Goal: Information Seeking & Learning: Learn about a topic

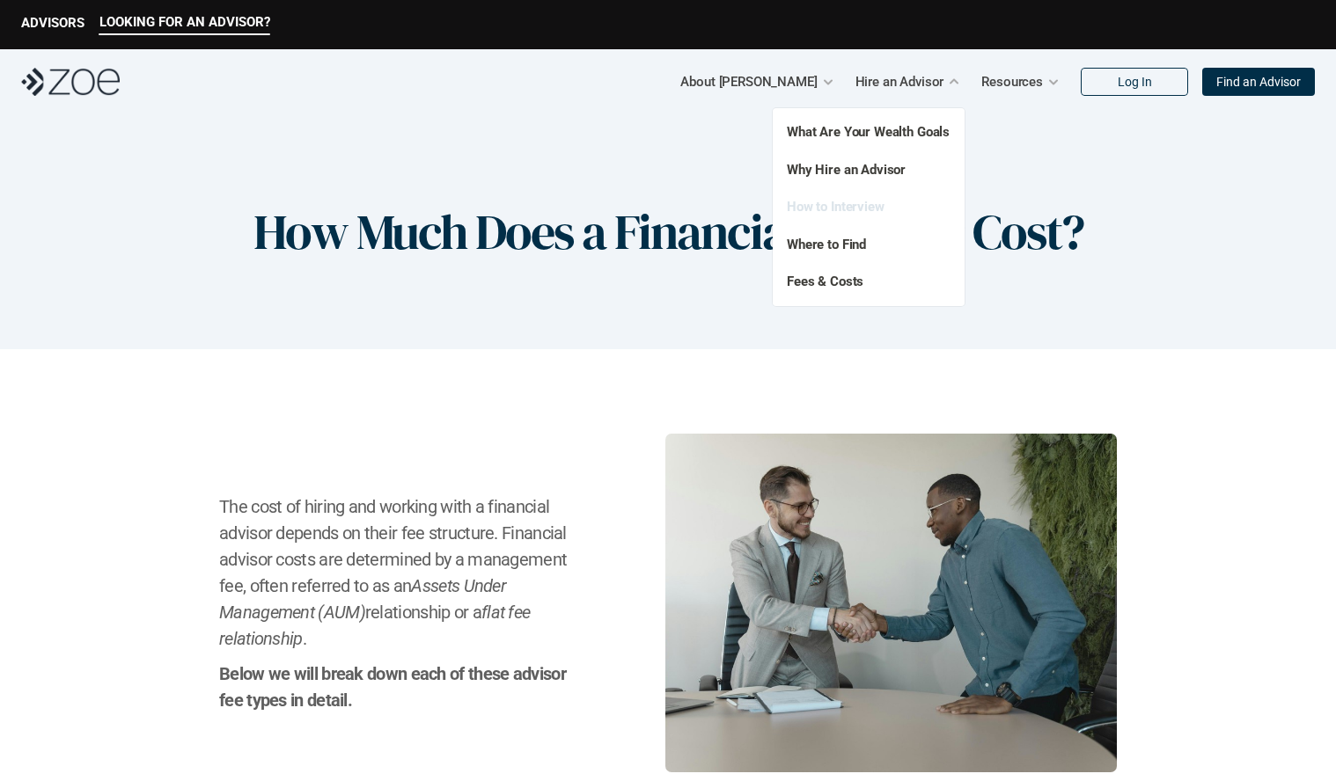
click at [861, 206] on link "How to Interview" at bounding box center [836, 207] width 98 height 16
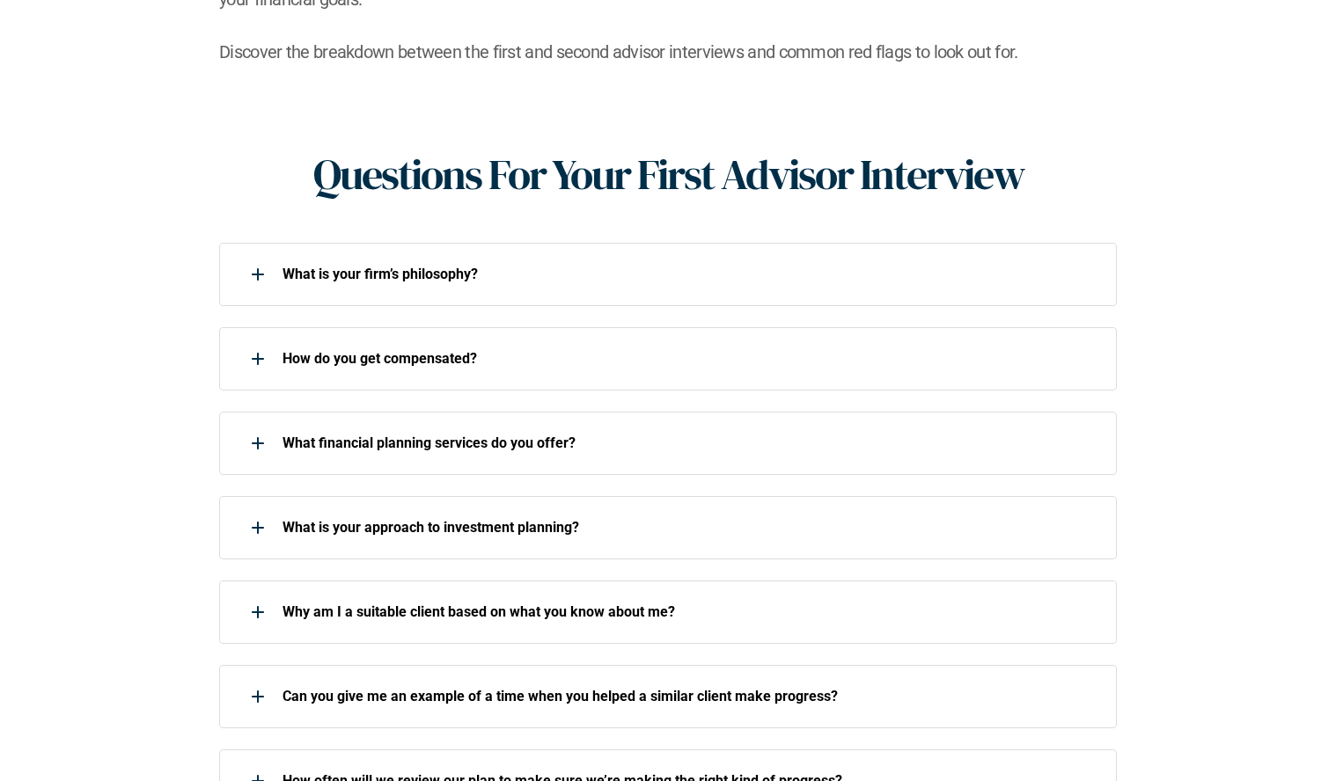
scroll to position [672, 0]
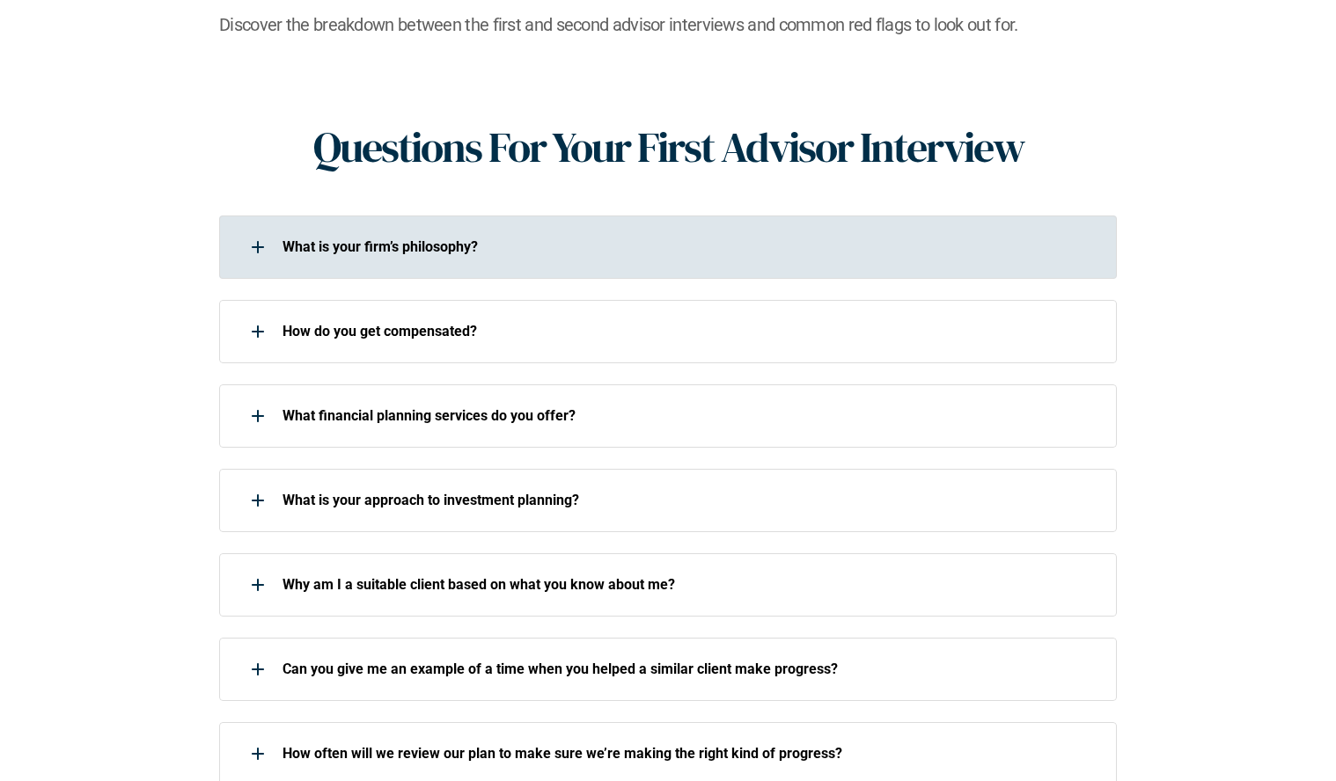
click at [364, 230] on div "What is your firm’s philosophy?" at bounding box center [656, 247] width 875 height 35
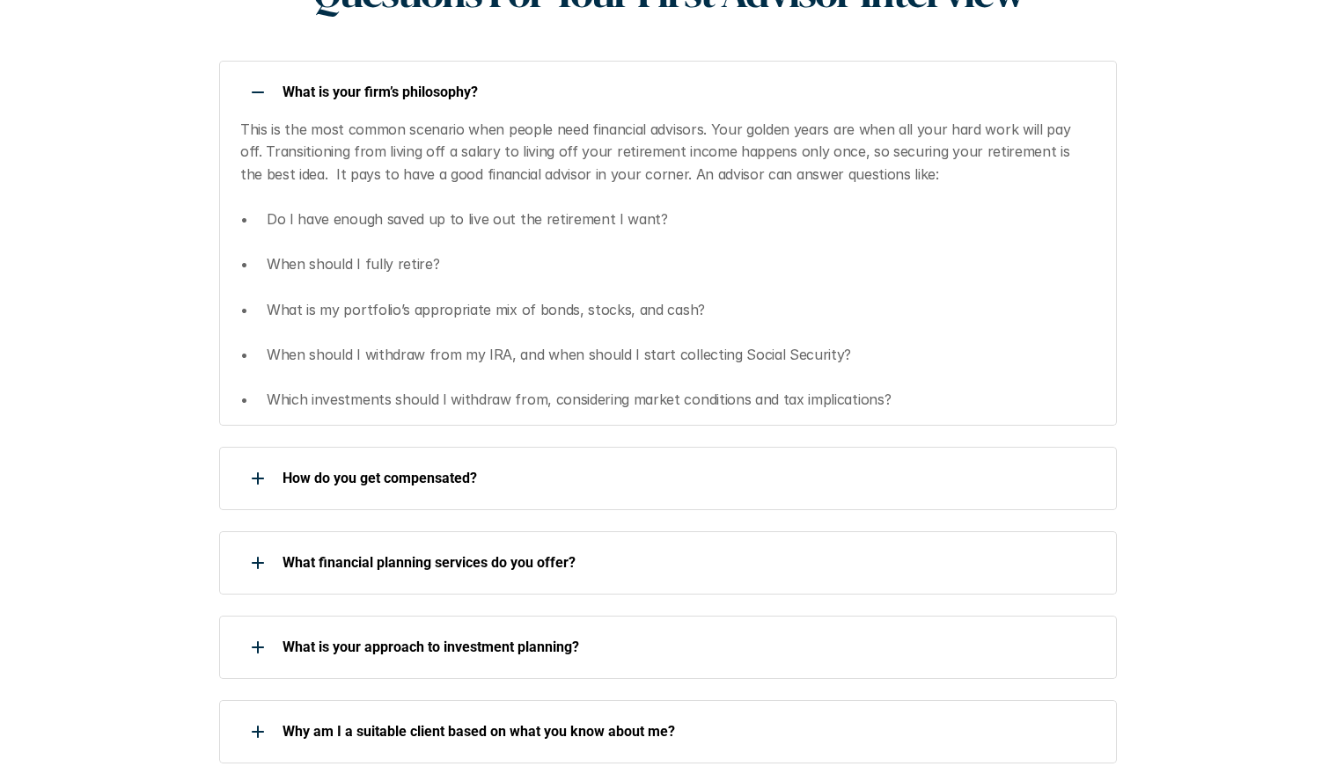
scroll to position [895, 0]
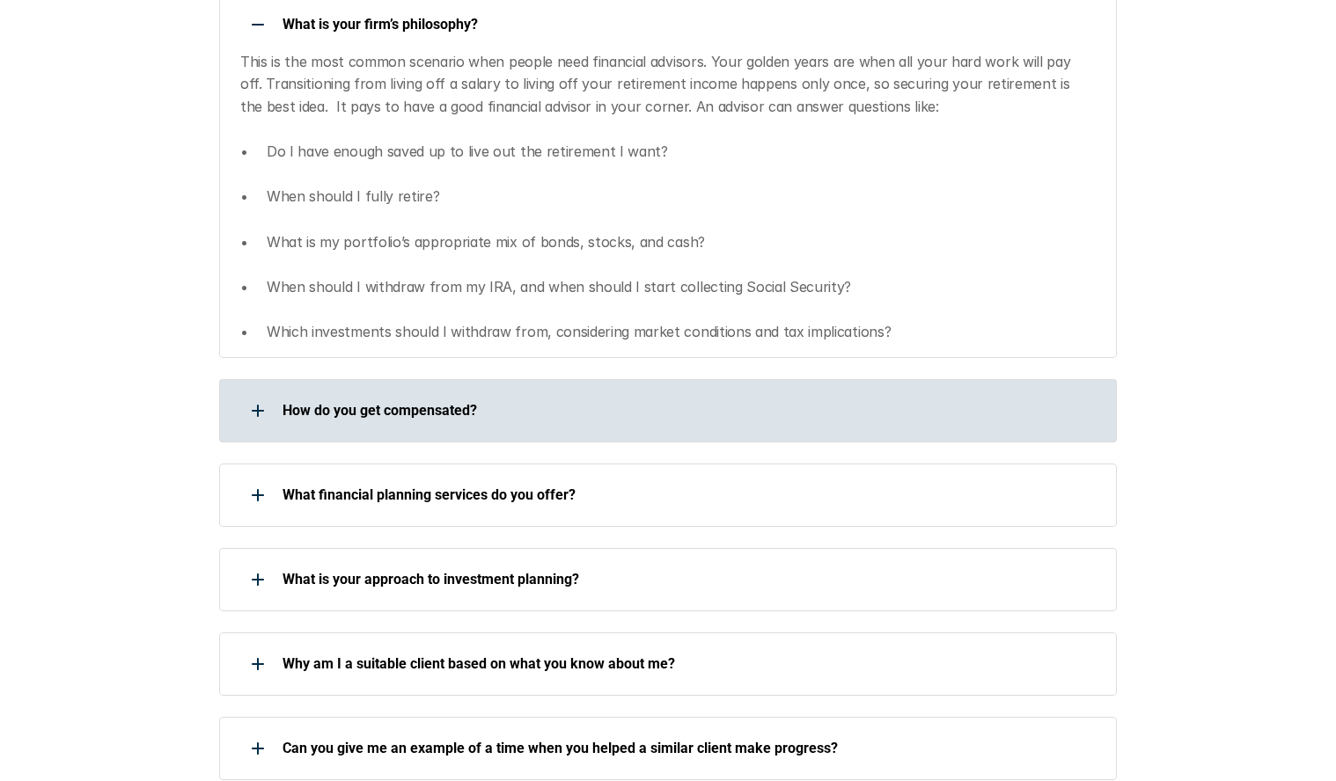
click at [320, 402] on p "How do you get compensated?" at bounding box center [687, 410] width 811 height 17
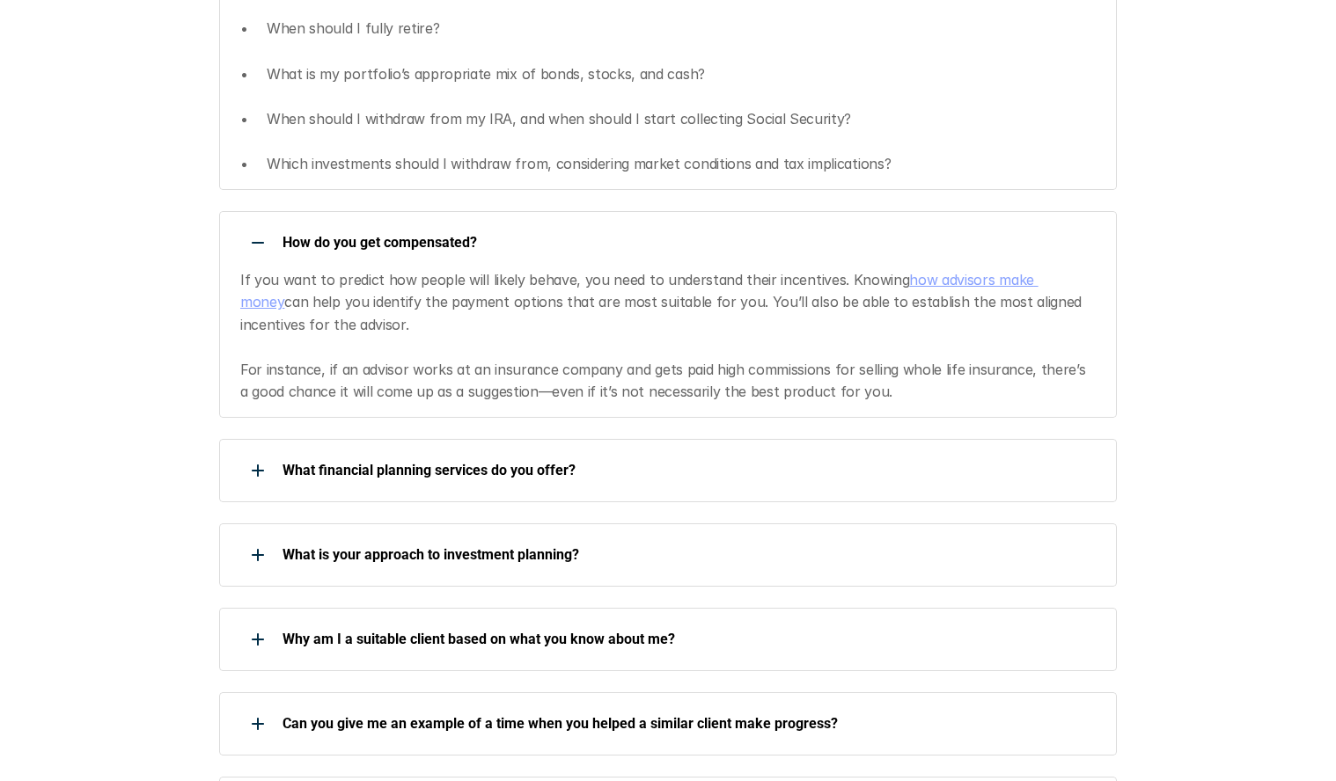
scroll to position [1115, 0]
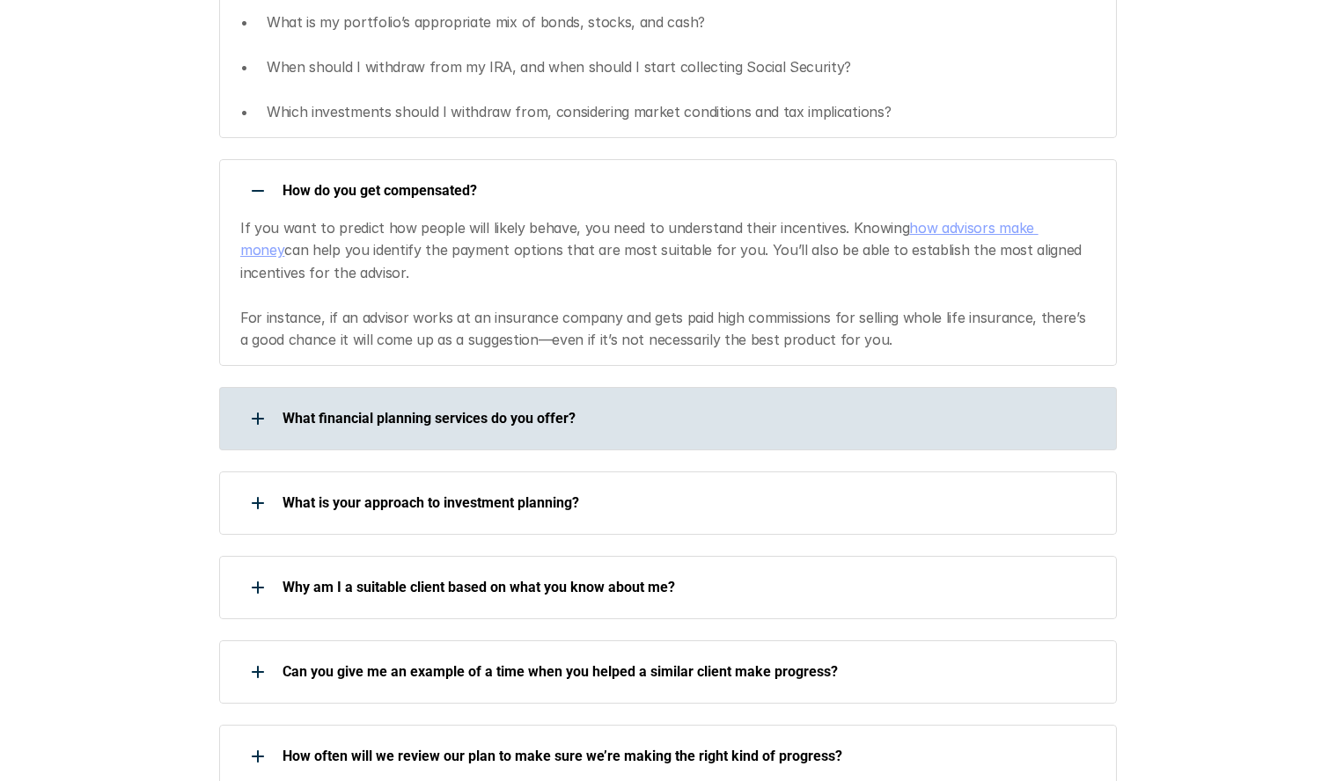
click at [408, 401] on div "What financial planning services do you offer?" at bounding box center [656, 418] width 875 height 35
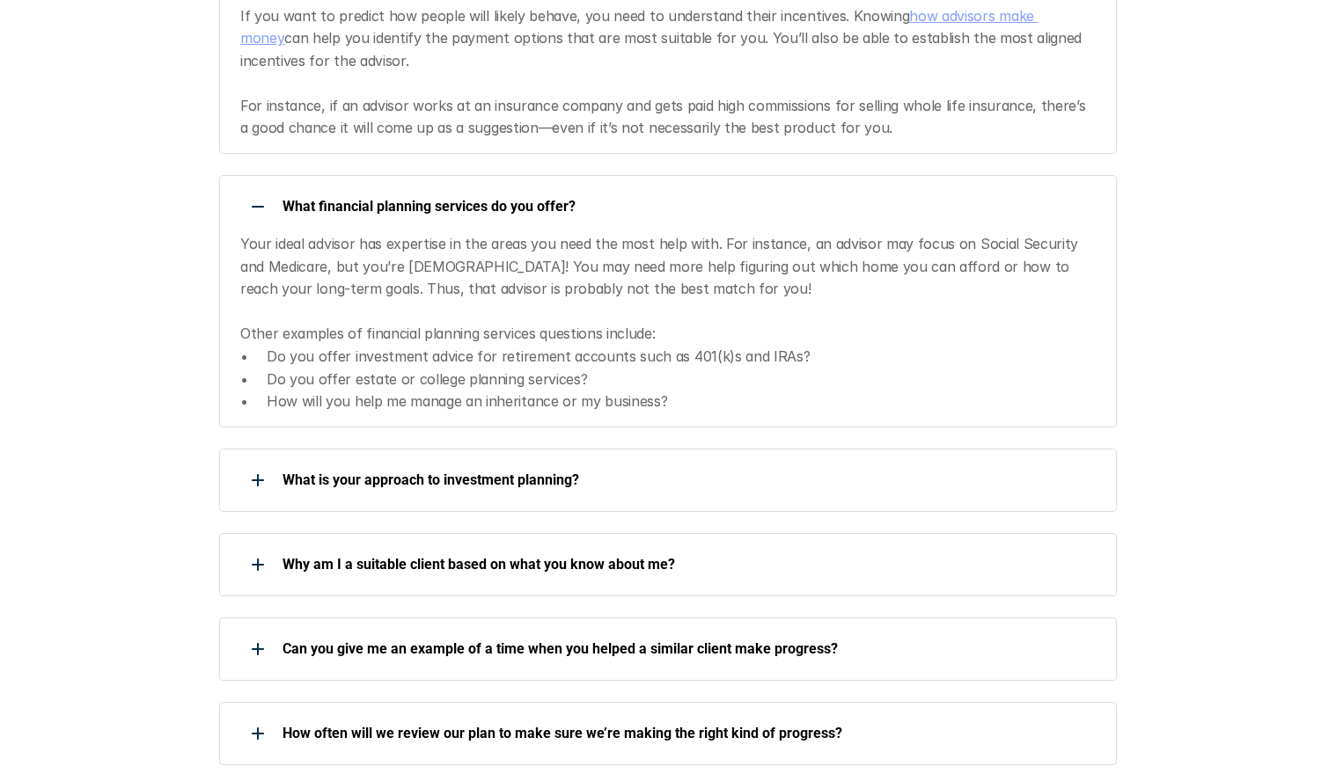
scroll to position [1403, 0]
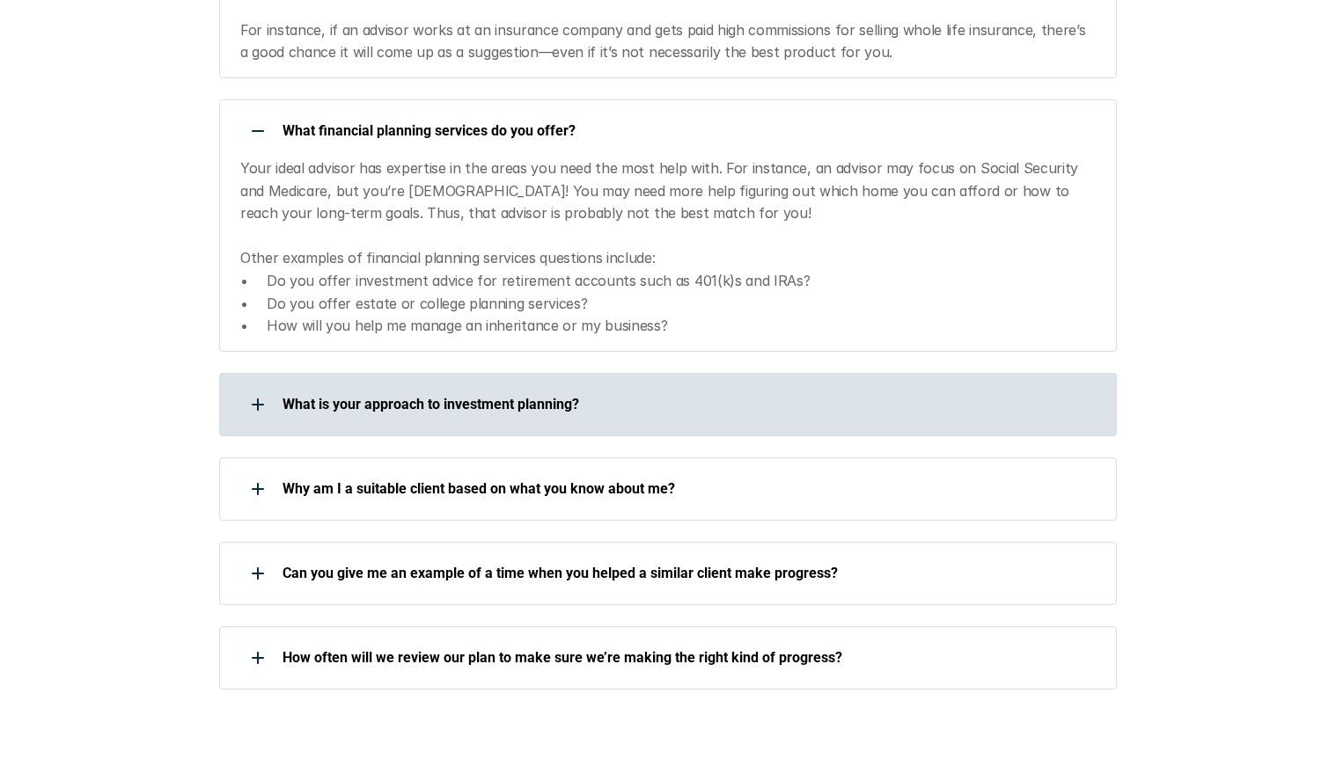
click at [262, 387] on div at bounding box center [257, 404] width 35 height 35
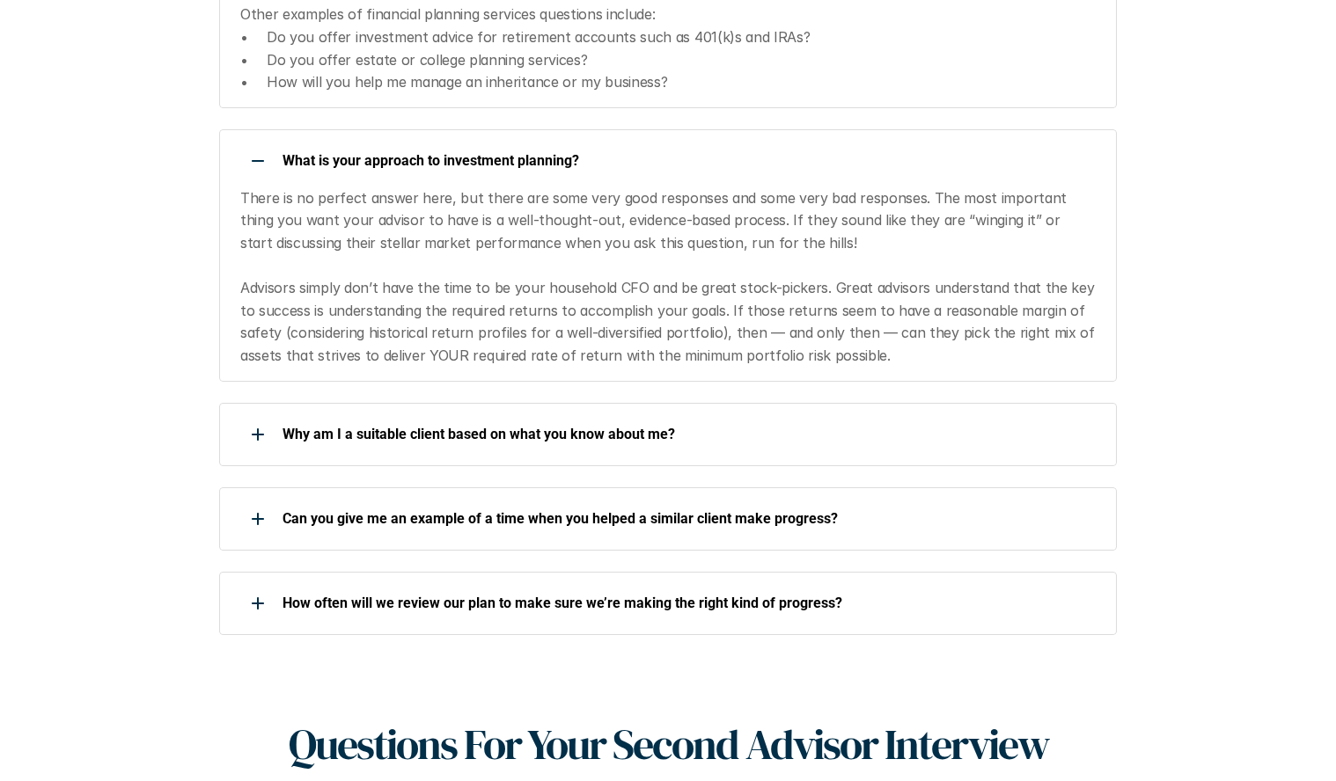
scroll to position [1649, 0]
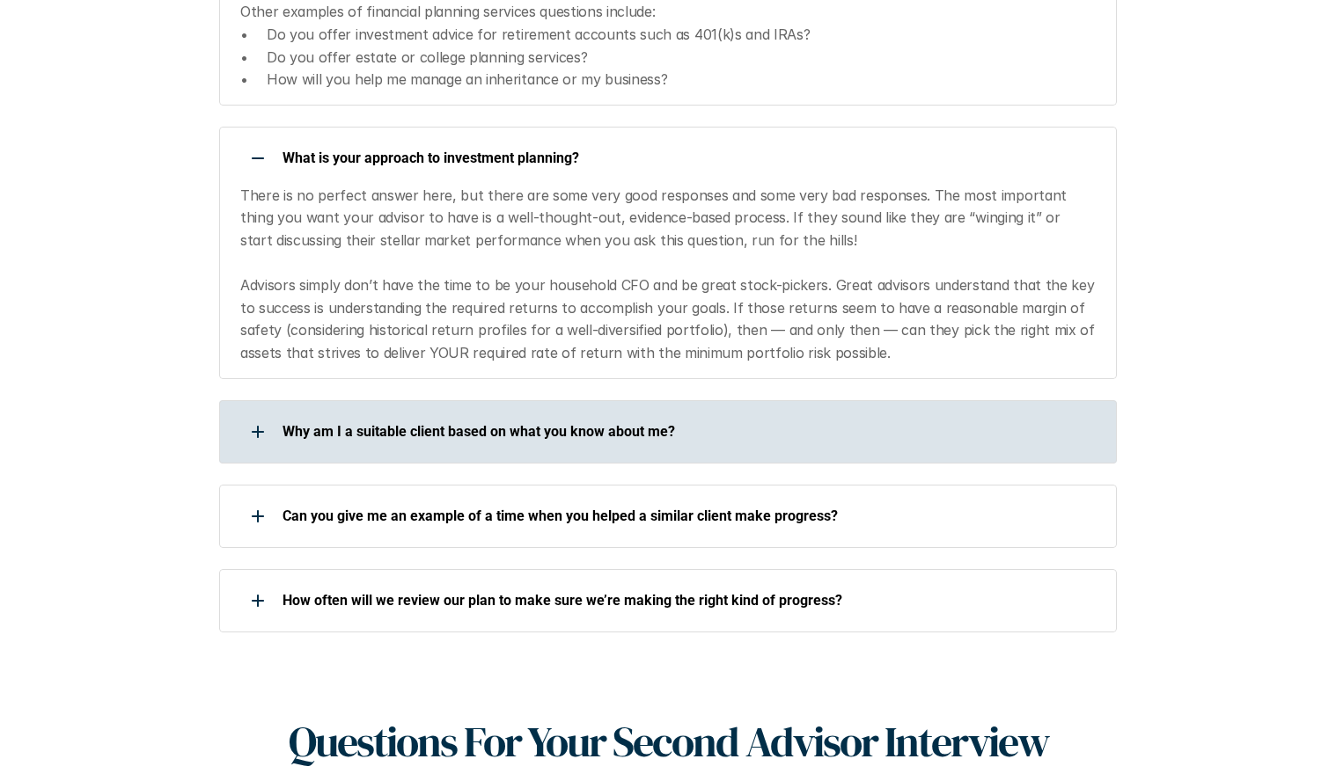
click at [524, 414] on div "Why am I a suitable client based on what you know about me?" at bounding box center [656, 431] width 875 height 35
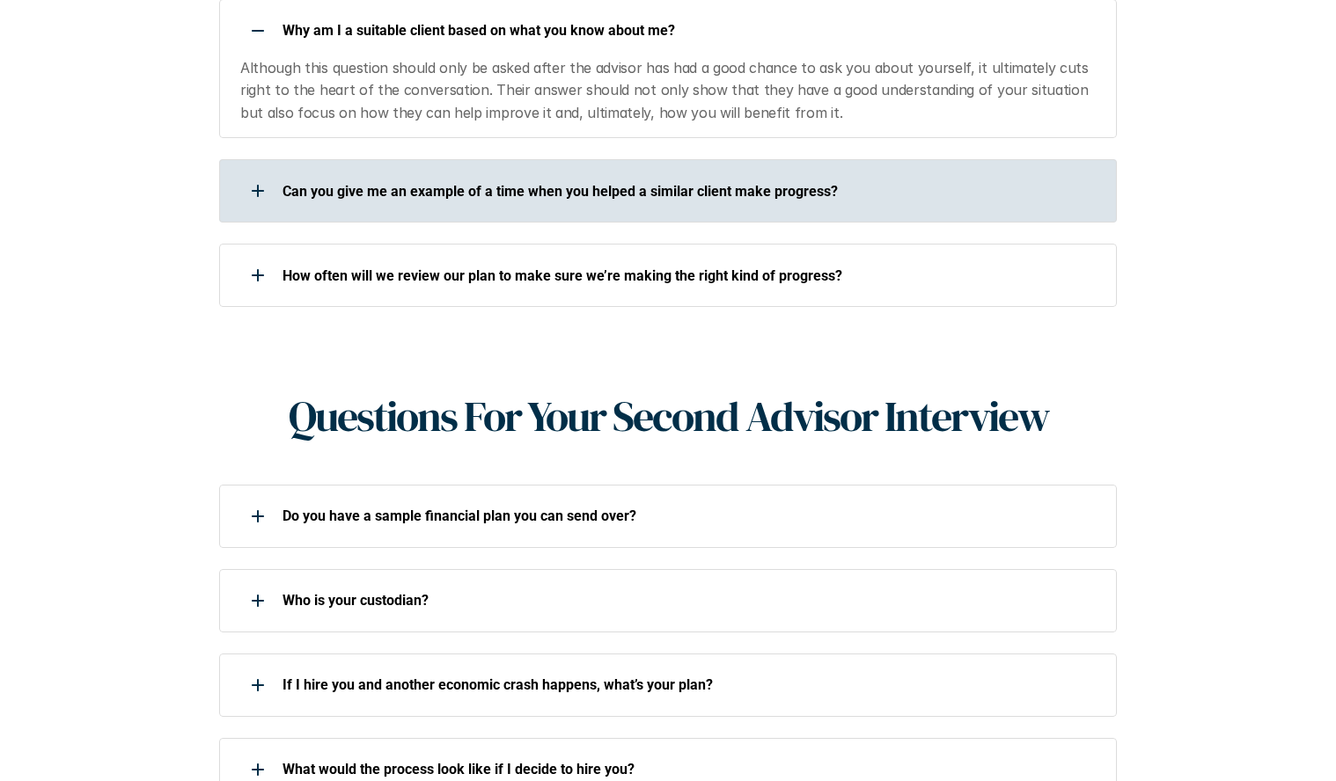
scroll to position [2052, 0]
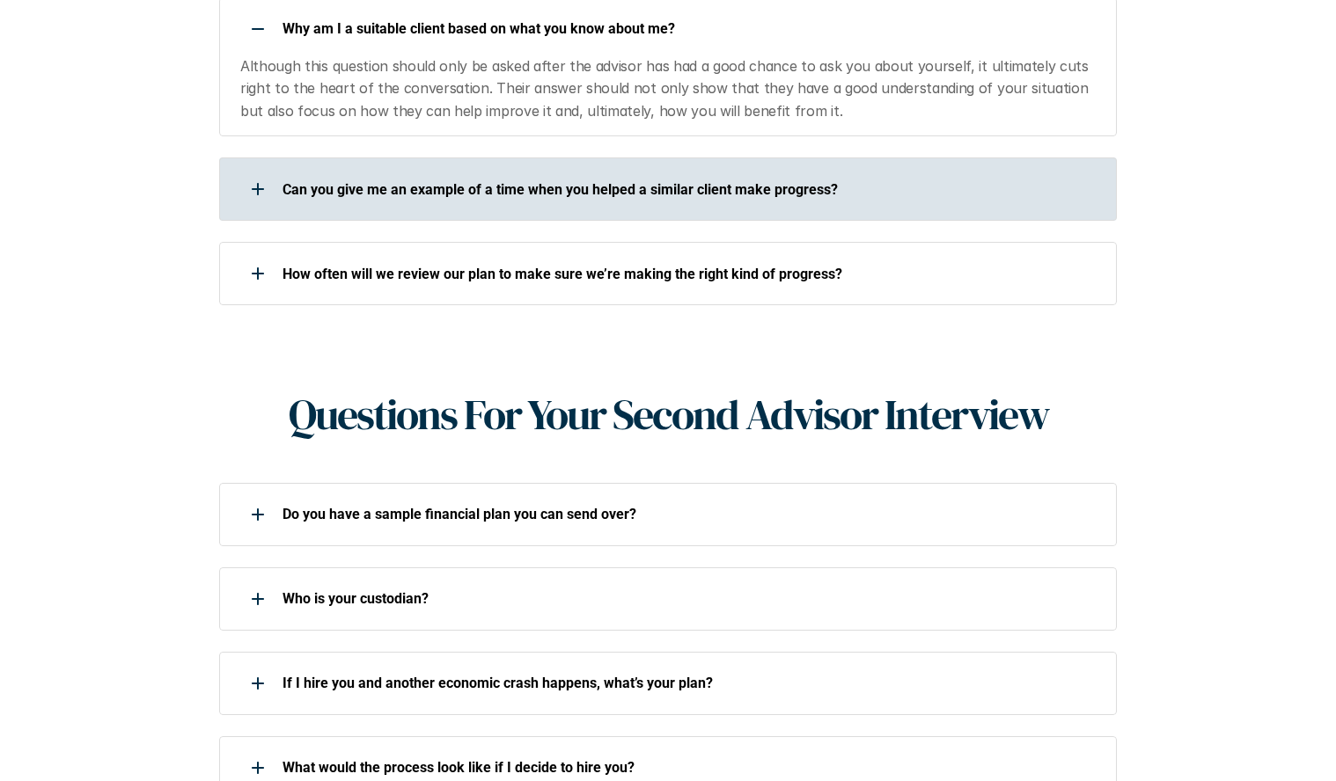
click at [364, 162] on div "Can you give me an example of a time when you helped a similar client make prog…" at bounding box center [667, 188] width 897 height 63
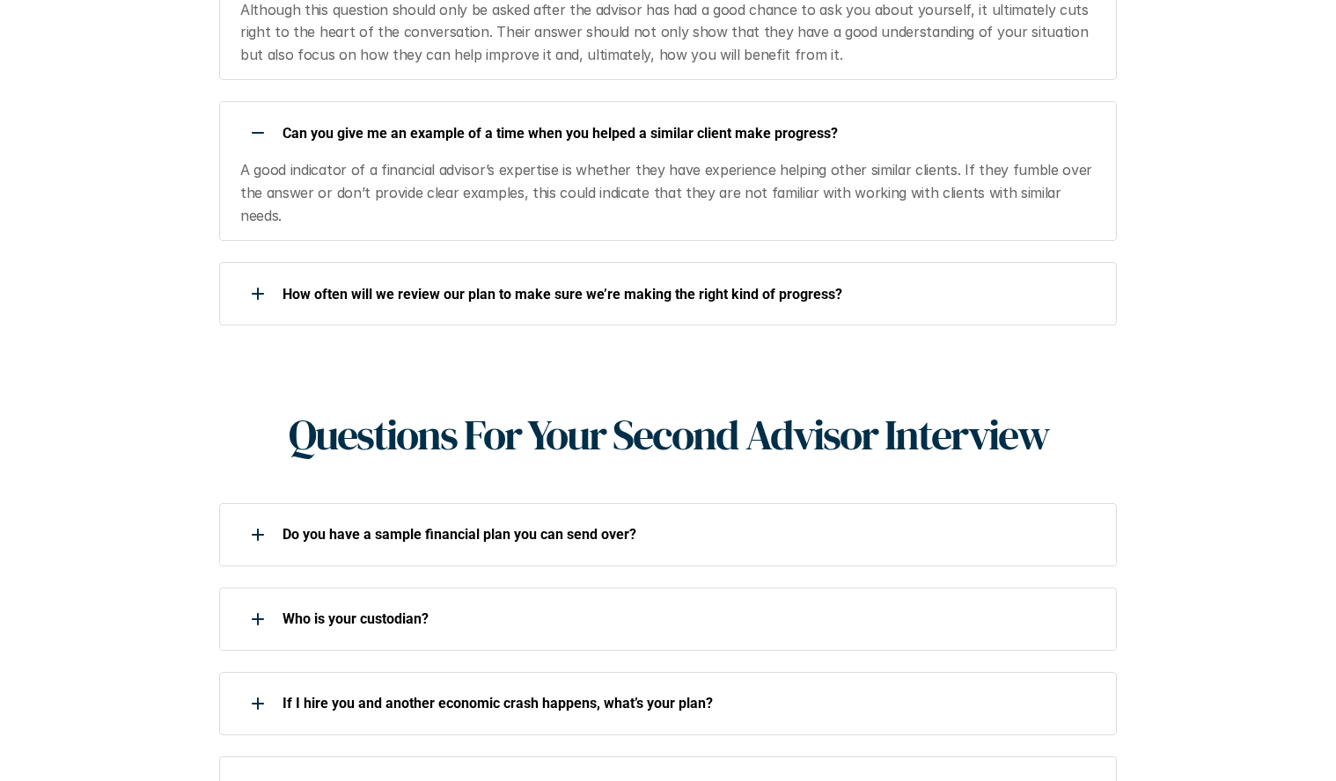
scroll to position [2113, 0]
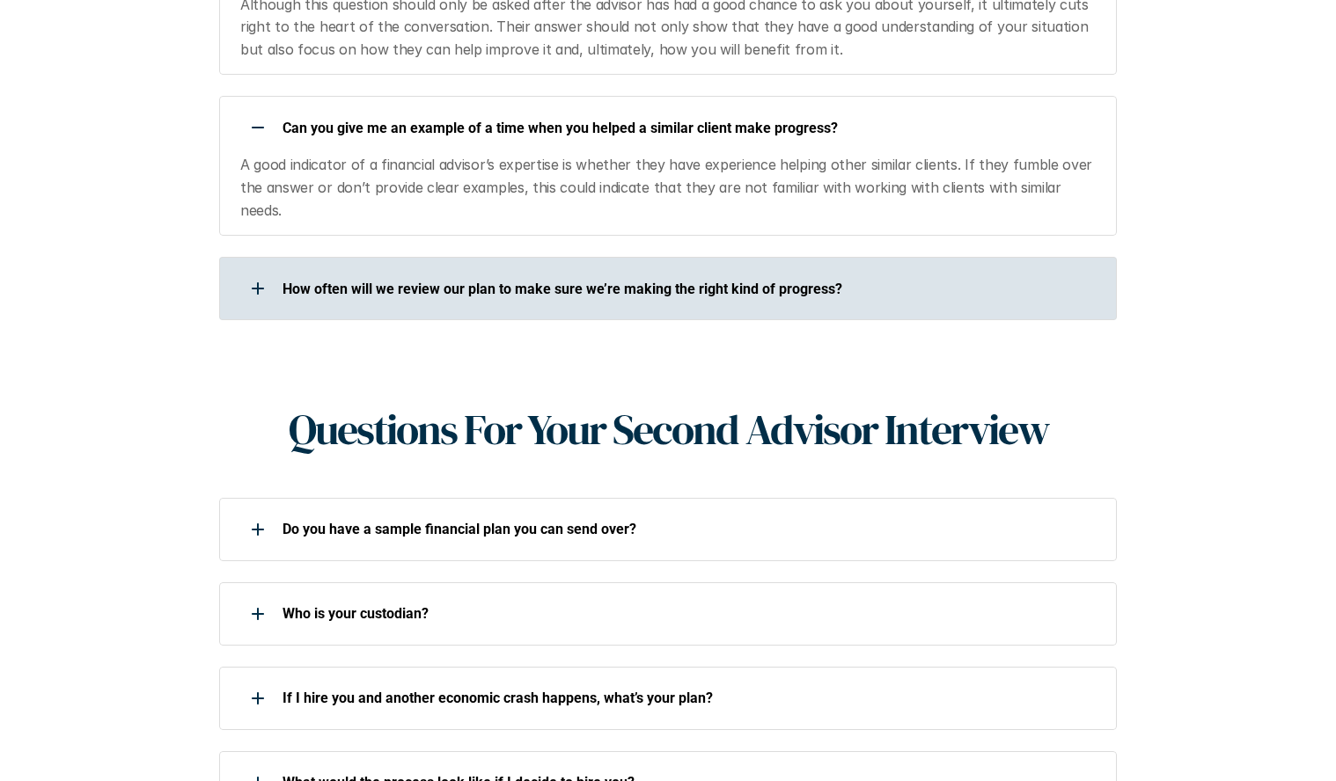
click at [407, 271] on div "How often will we review our plan to make sure we’re making the right kind of p…" at bounding box center [656, 288] width 875 height 35
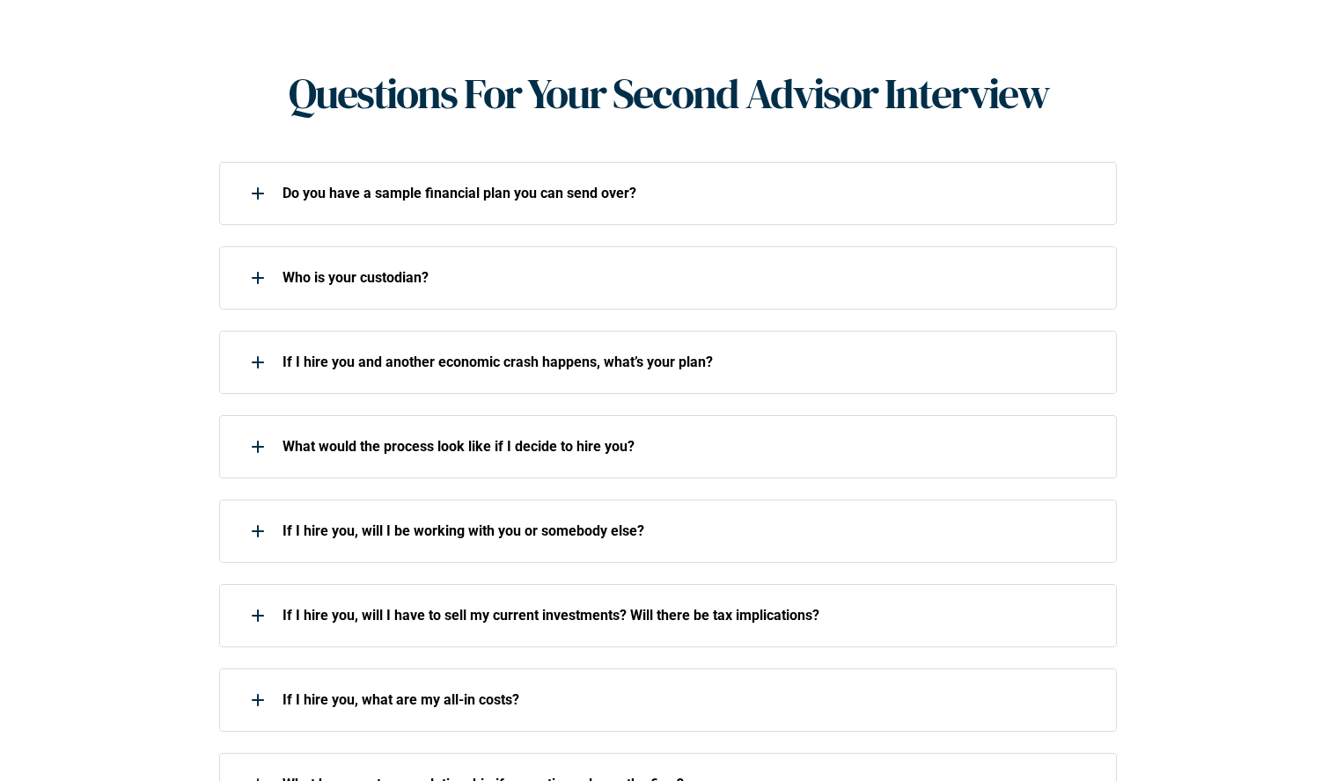
scroll to position [2649, 0]
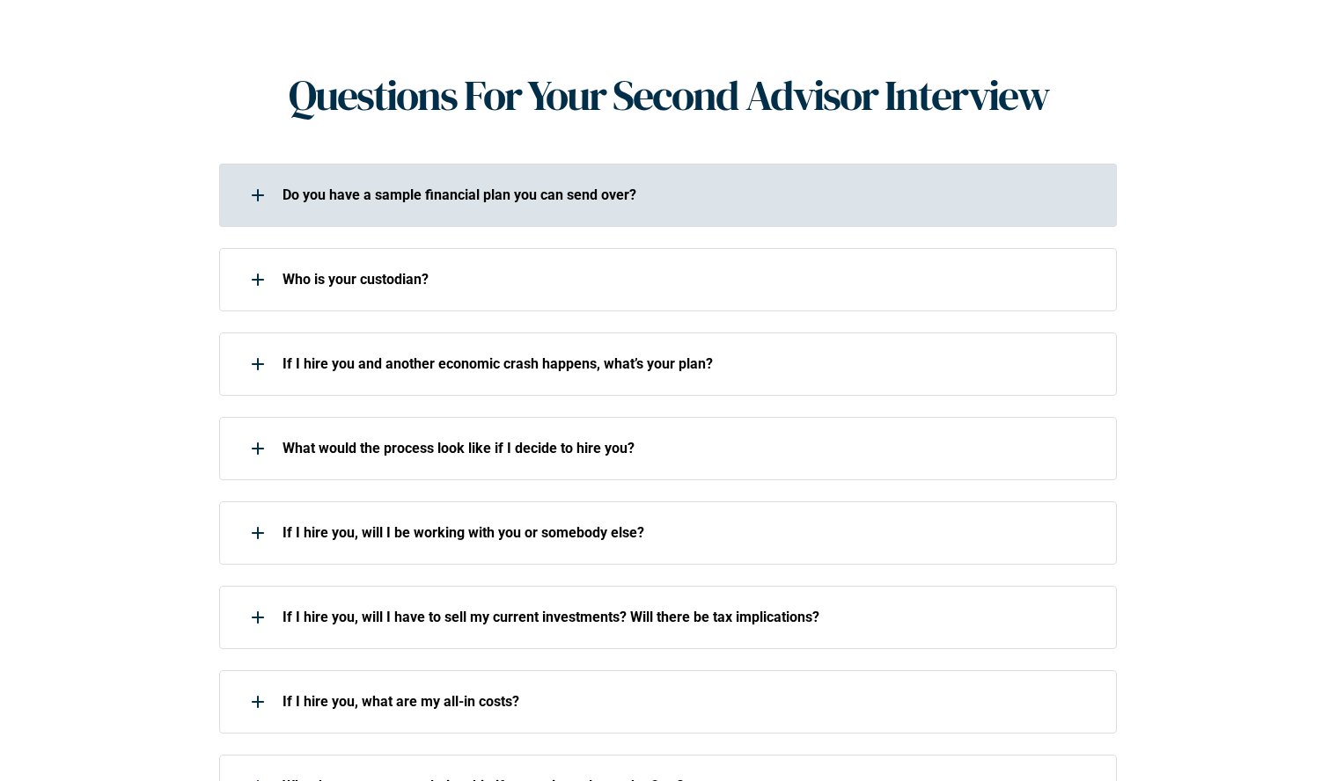
click at [428, 187] on p "Do you have a sample financial plan you can send over?" at bounding box center [687, 195] width 811 height 17
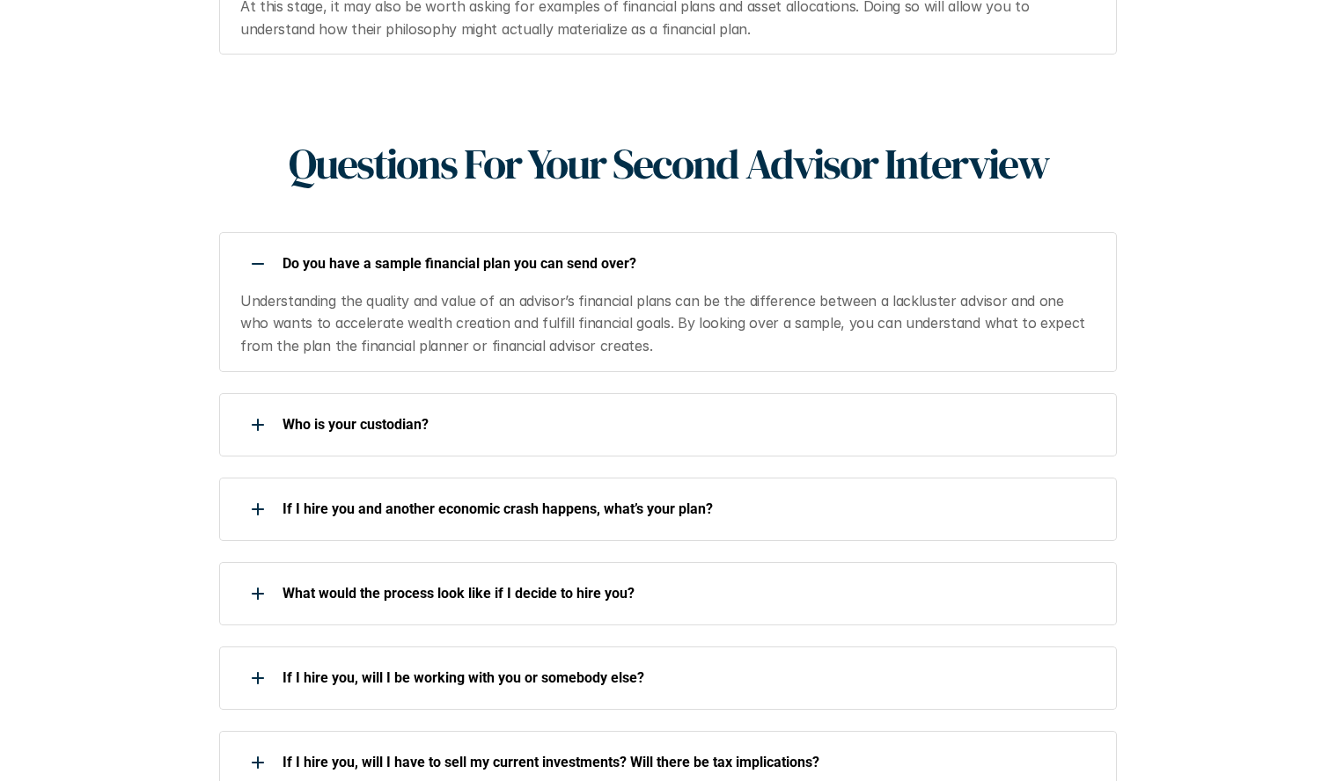
scroll to position [2575, 0]
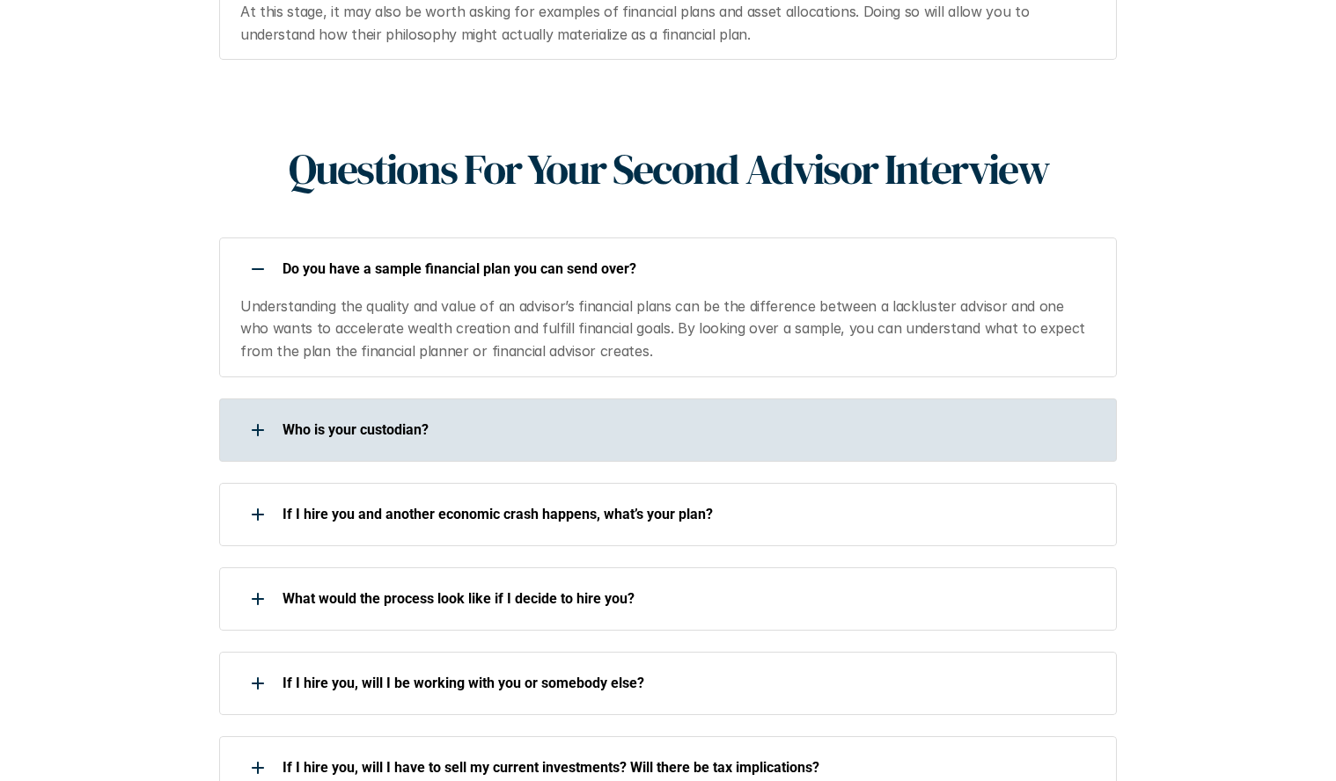
click at [299, 399] on div "Who is your custodian?" at bounding box center [667, 430] width 897 height 63
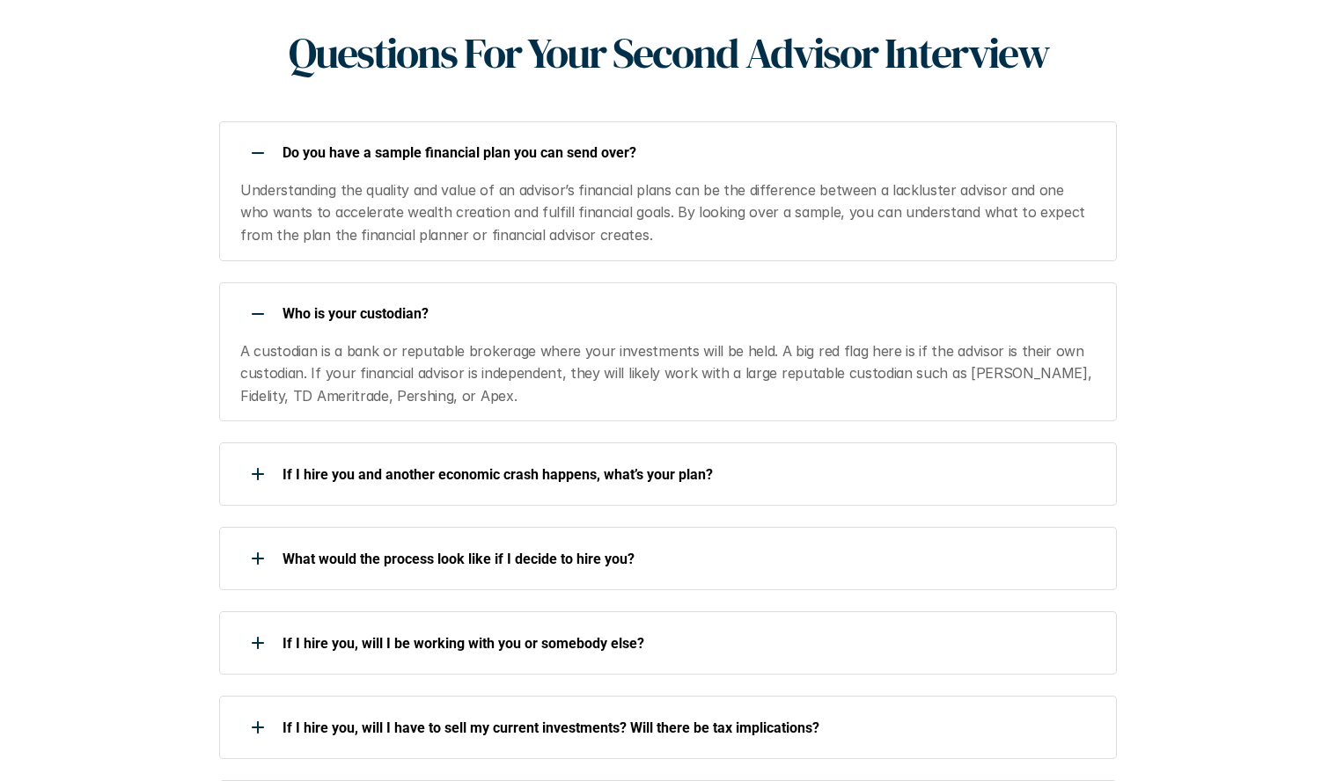
scroll to position [2755, 0]
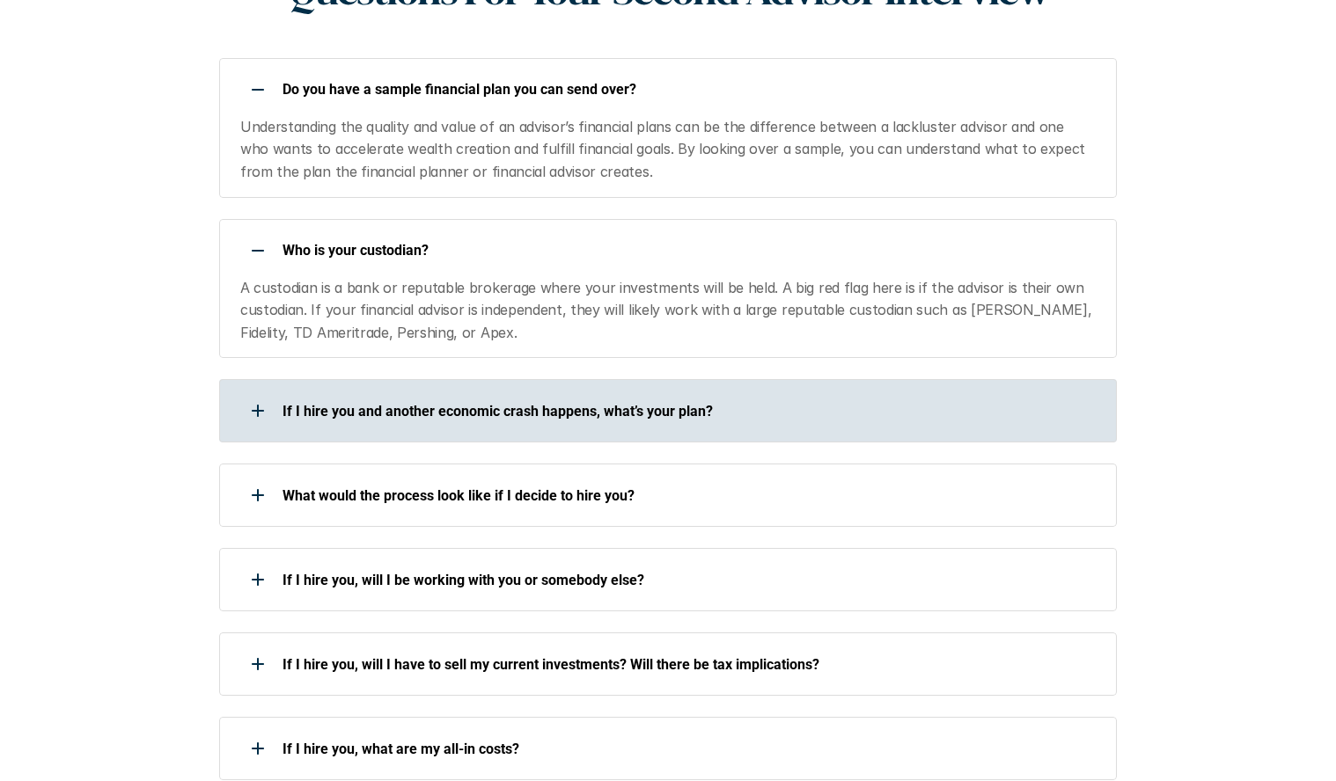
click at [470, 403] on p "If I hire you and another economic crash happens, what’s your plan?" at bounding box center [687, 411] width 811 height 17
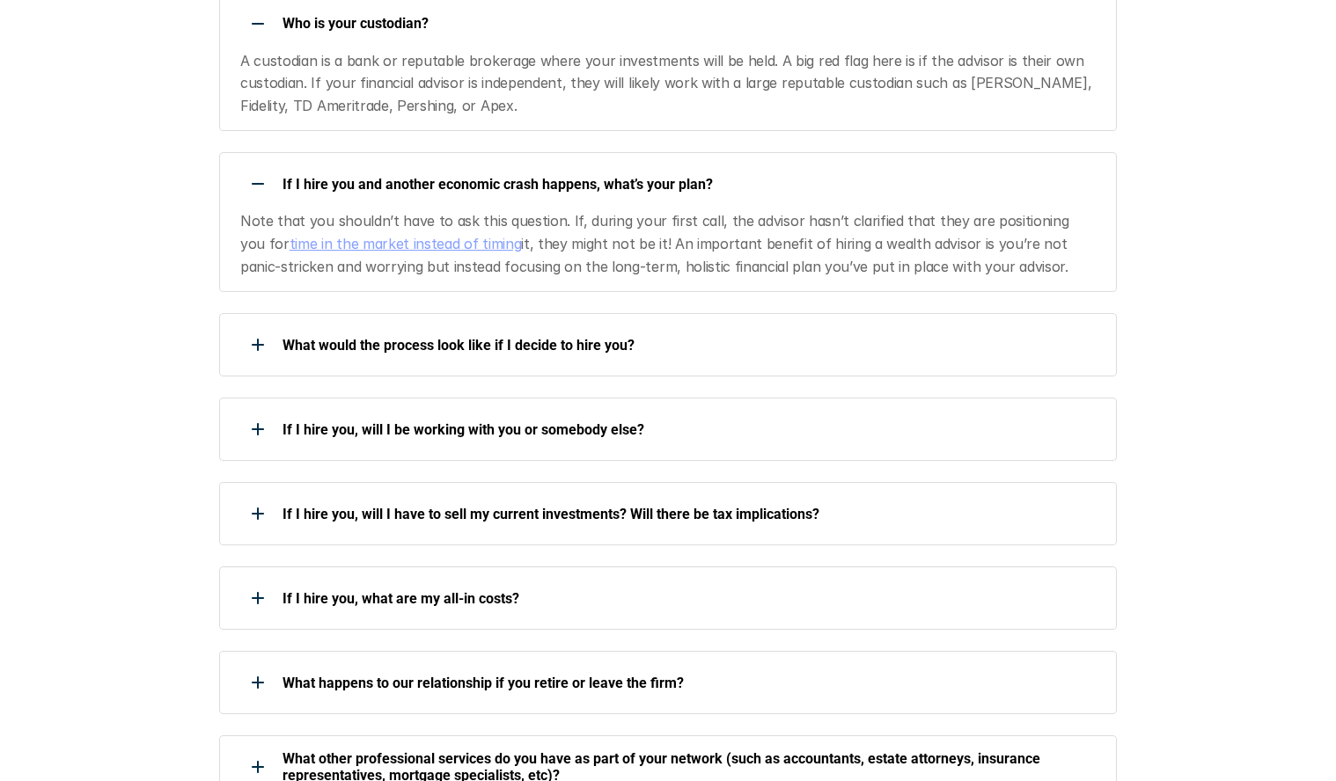
scroll to position [2984, 0]
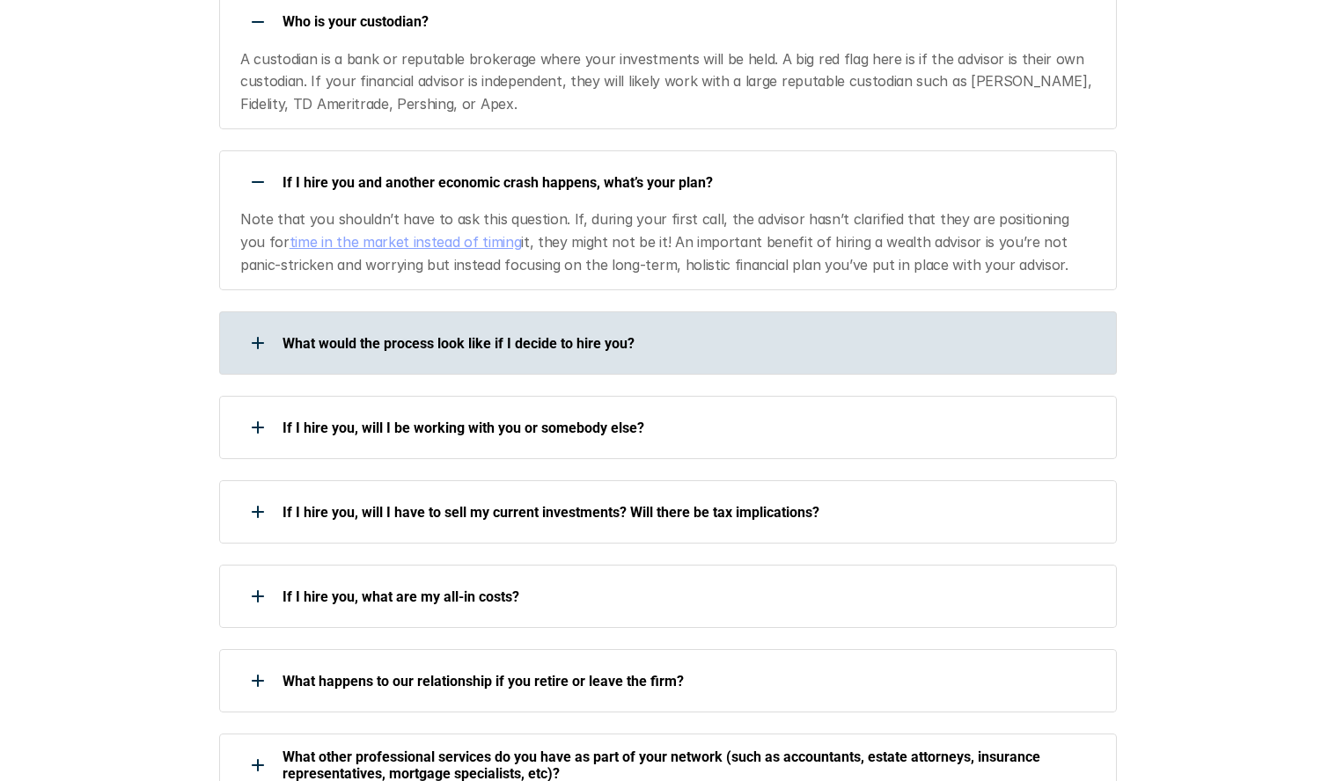
click at [549, 326] on div "What would the process look like if I decide to hire you?" at bounding box center [656, 343] width 875 height 35
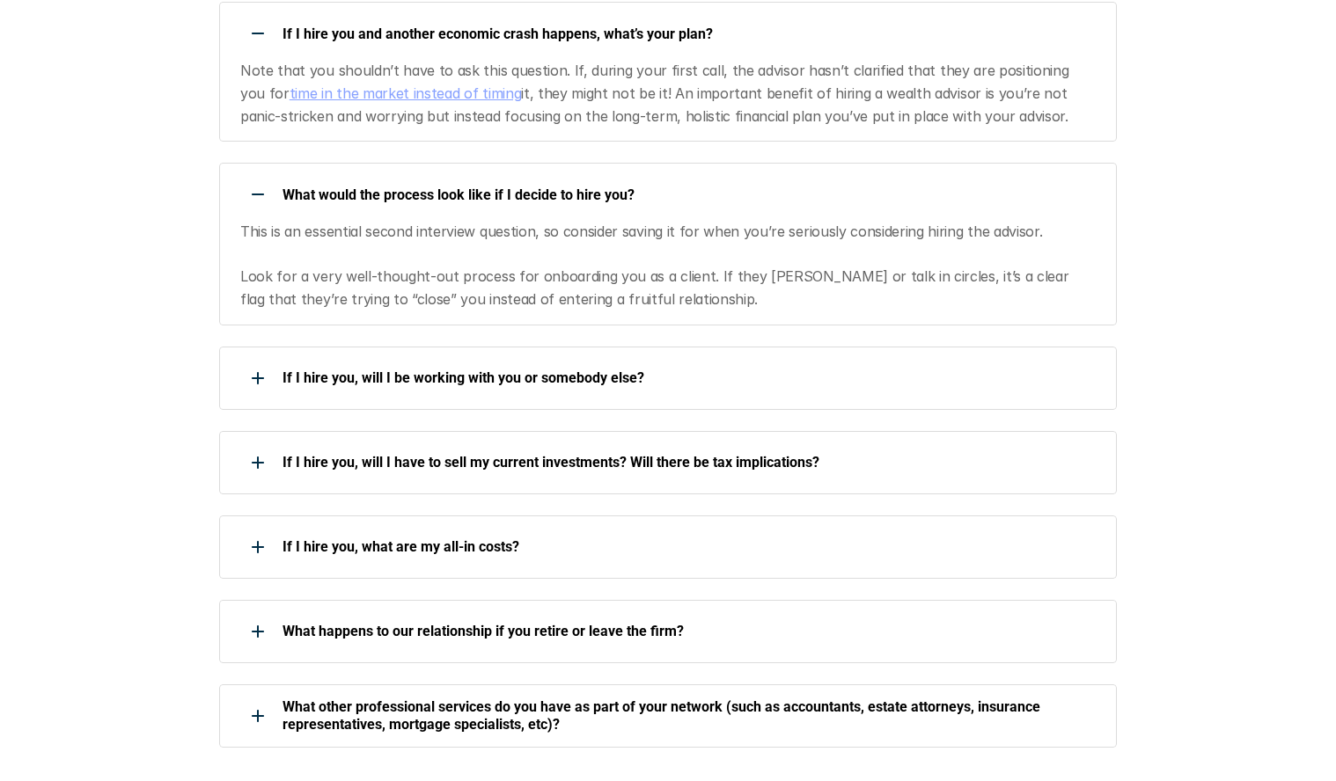
scroll to position [3161, 0]
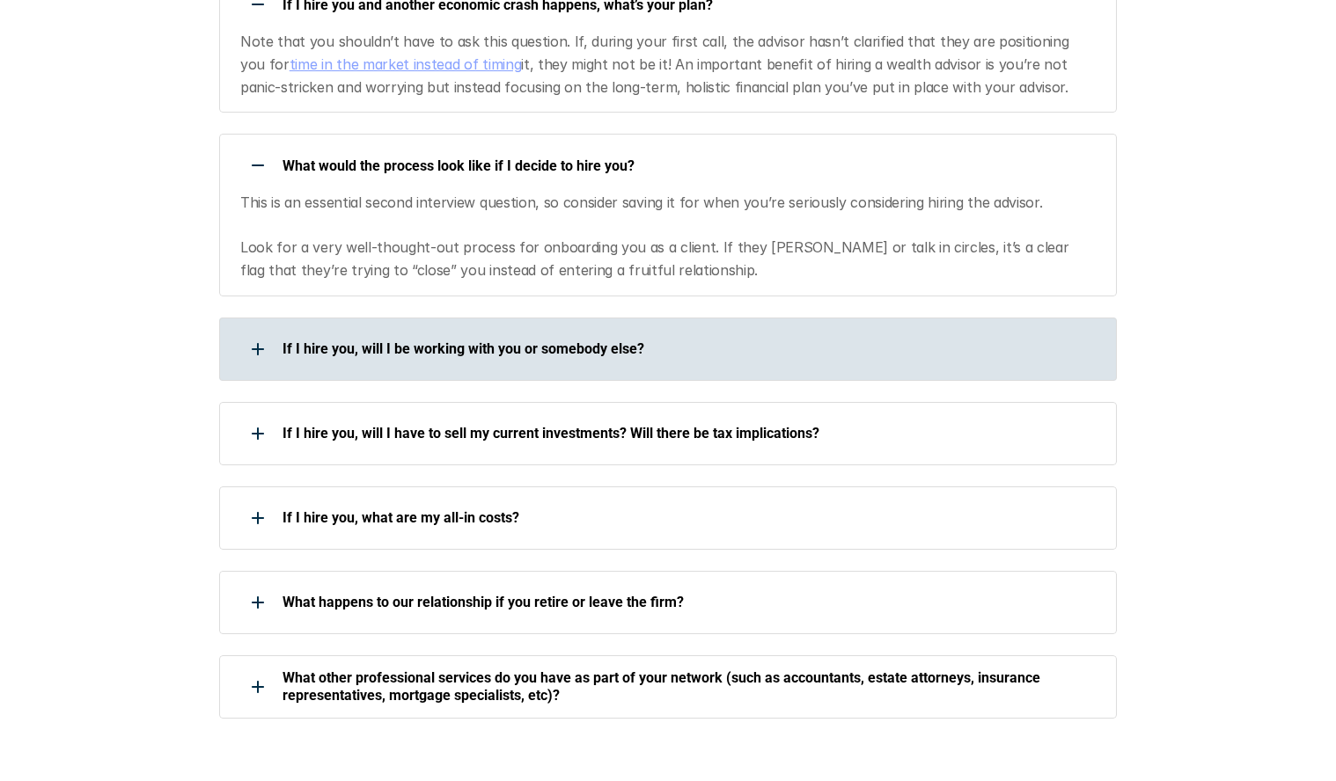
click at [357, 341] on p "If I hire you, will I be working with you or somebody else?" at bounding box center [687, 349] width 811 height 17
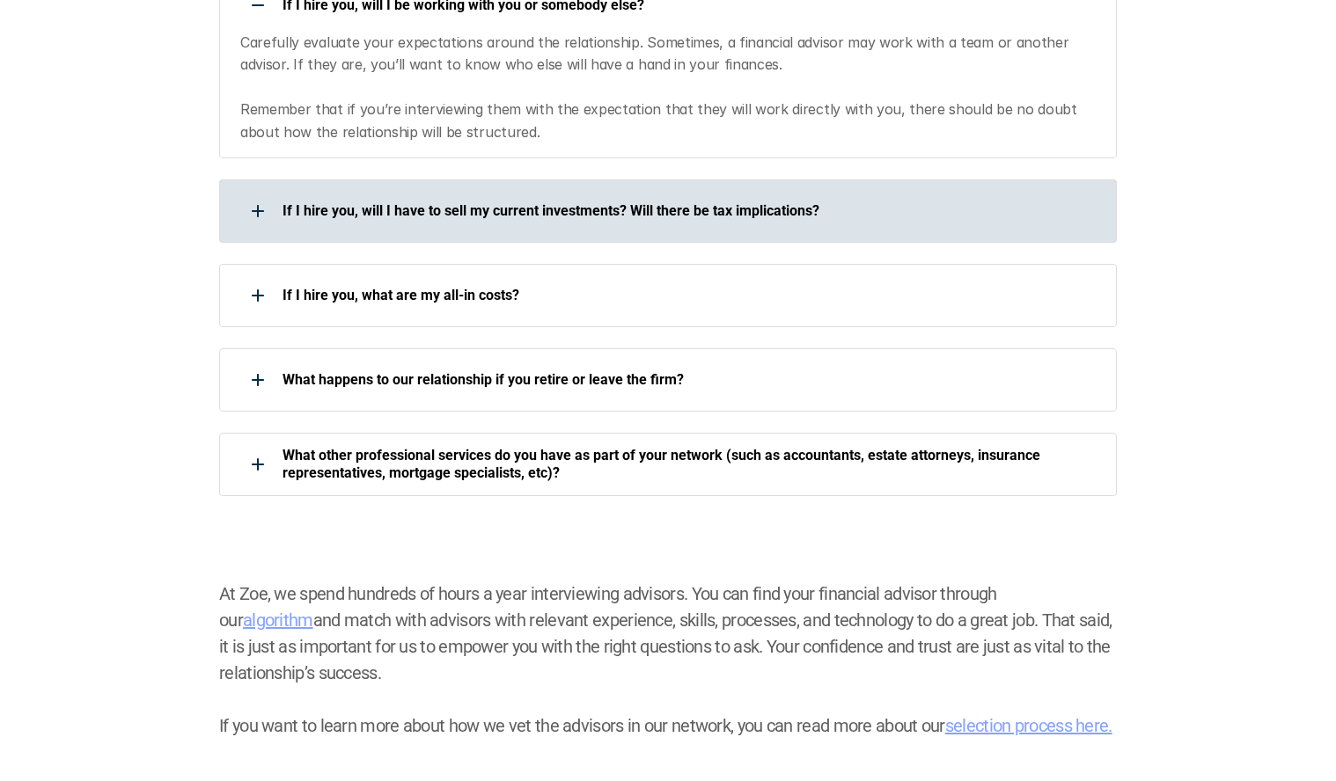
scroll to position [3506, 0]
click at [520, 193] on div "If I hire you, will I have to sell my current investments? Will there be tax im…" at bounding box center [656, 210] width 875 height 35
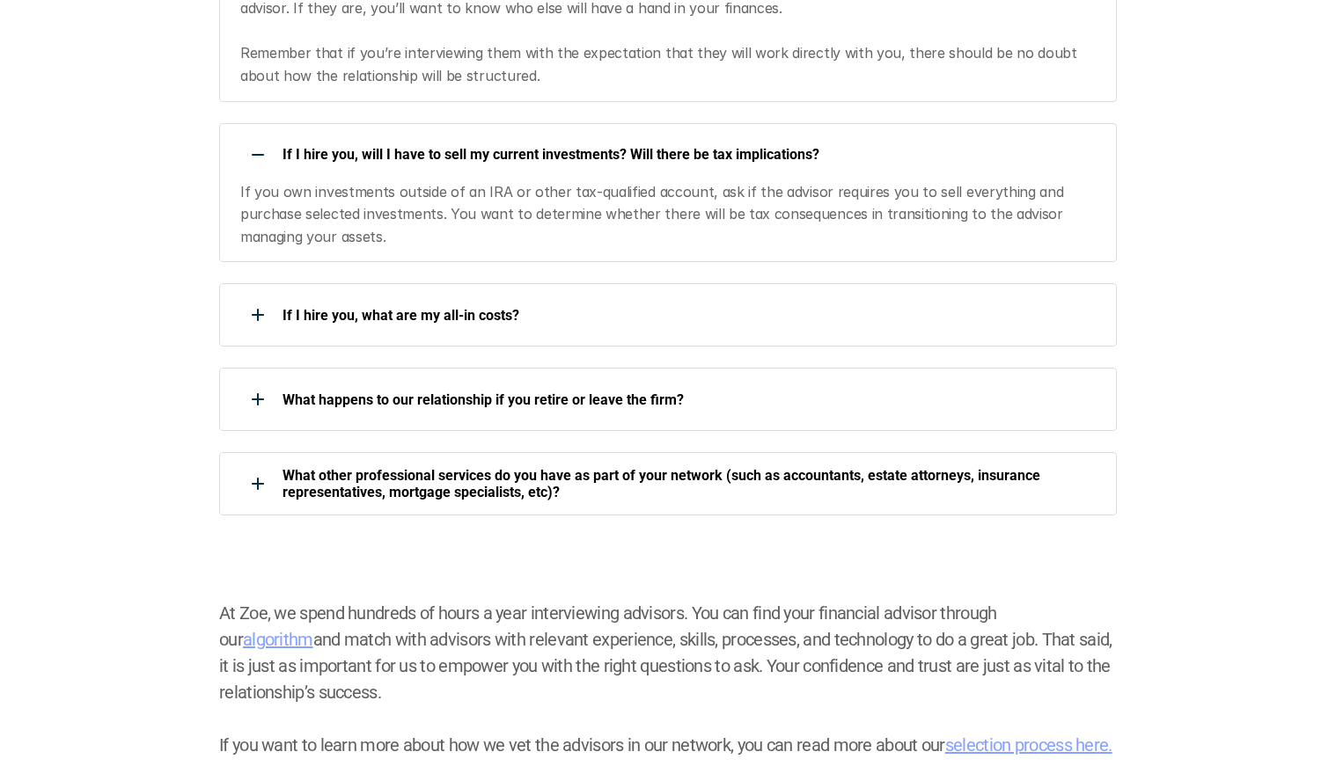
scroll to position [3565, 0]
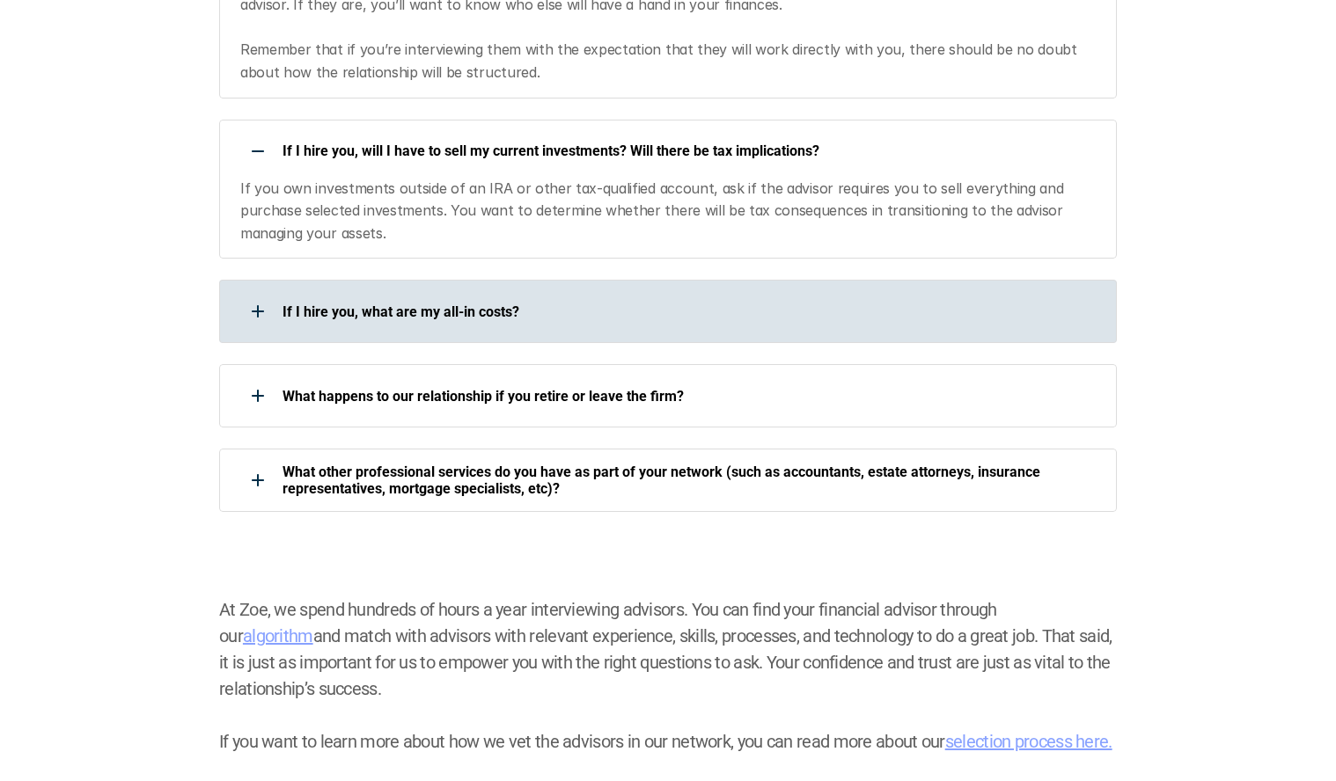
click at [364, 294] on div "If I hire you, what are my all-in costs?" at bounding box center [656, 311] width 875 height 35
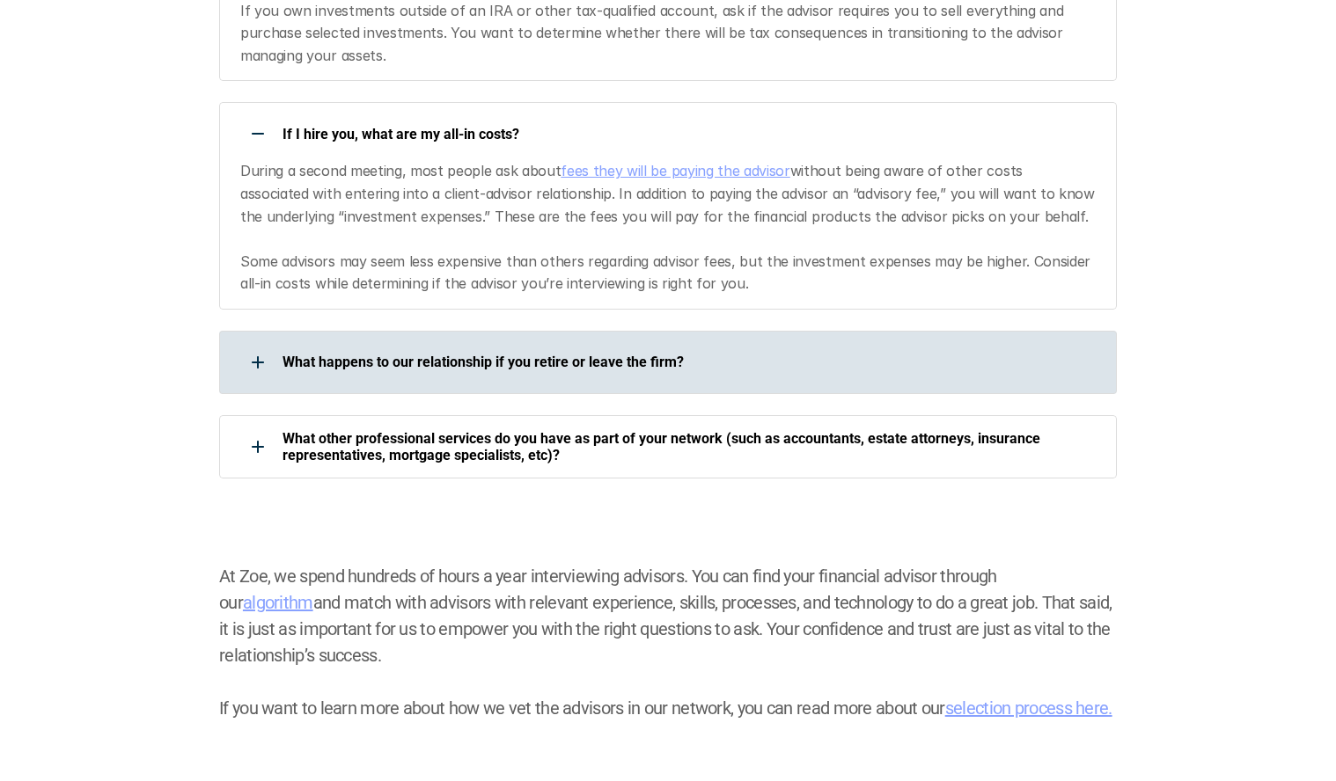
scroll to position [3750, 0]
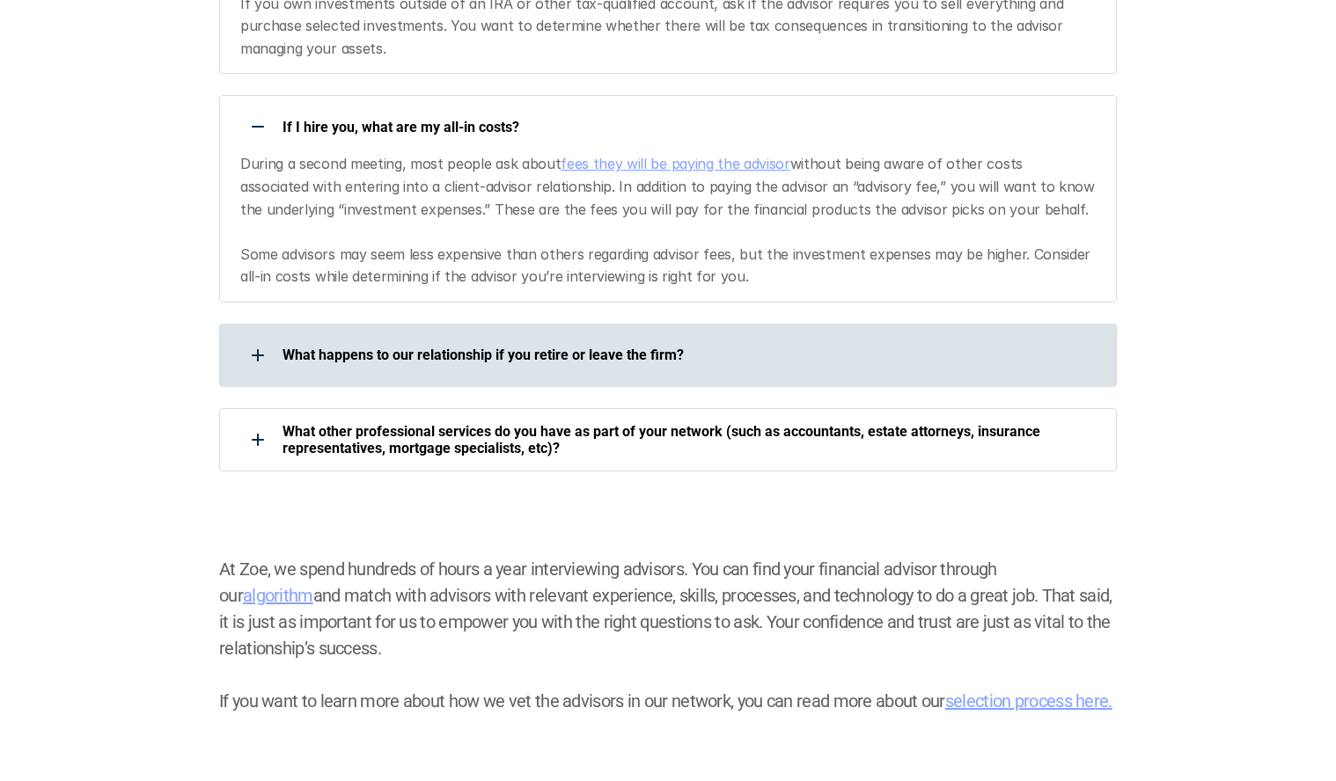
click at [454, 347] on p "What happens to our relationship if you retire or leave the firm?" at bounding box center [687, 355] width 811 height 17
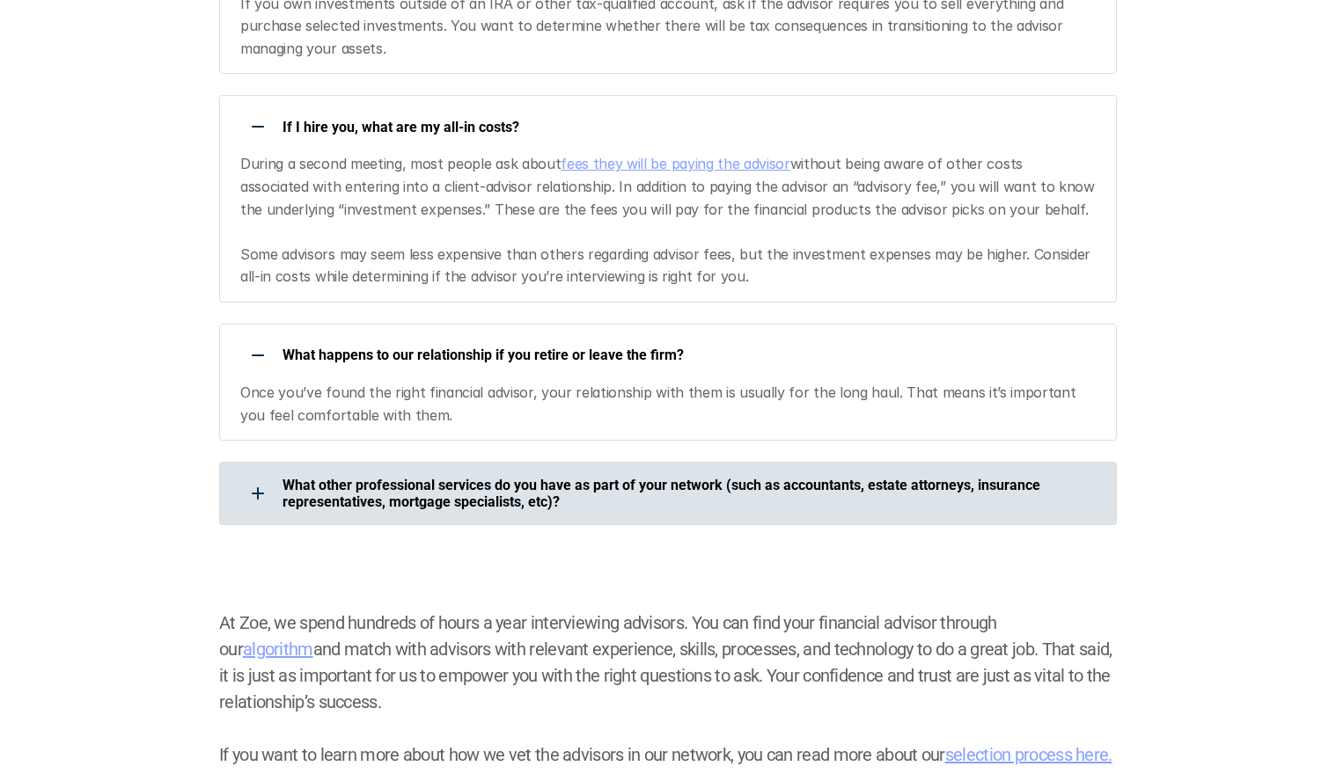
click at [357, 477] on p "What other professional services do you have as part of your network (such as a…" at bounding box center [687, 493] width 811 height 33
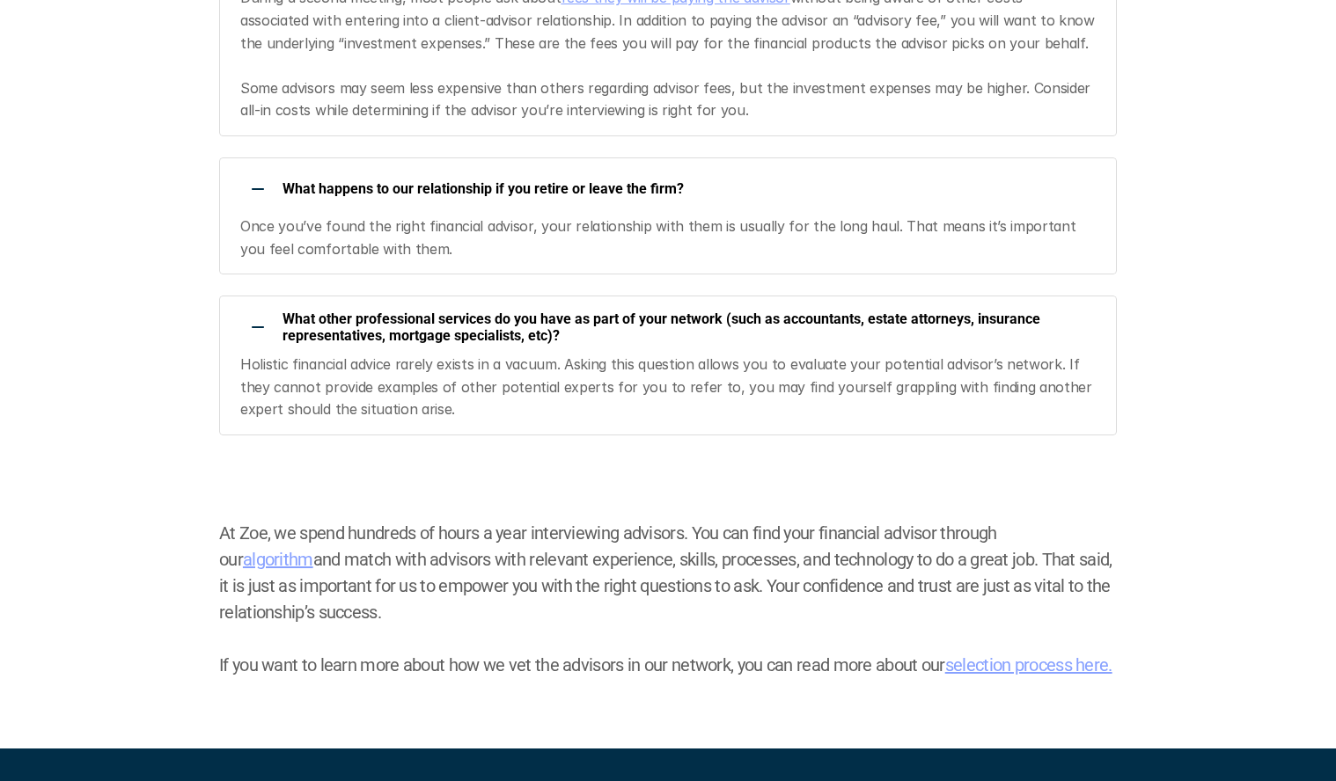
scroll to position [3917, 0]
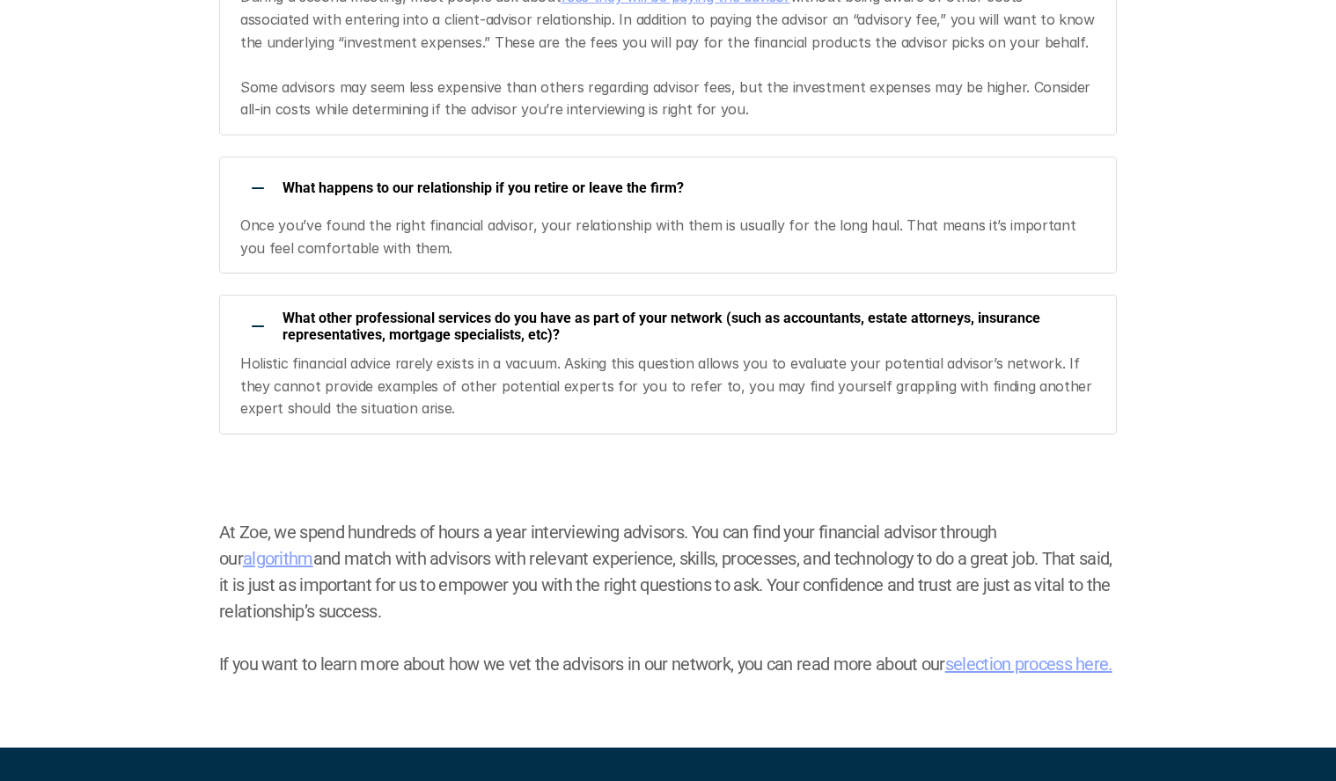
click at [313, 548] on link "algorithm" at bounding box center [278, 558] width 70 height 21
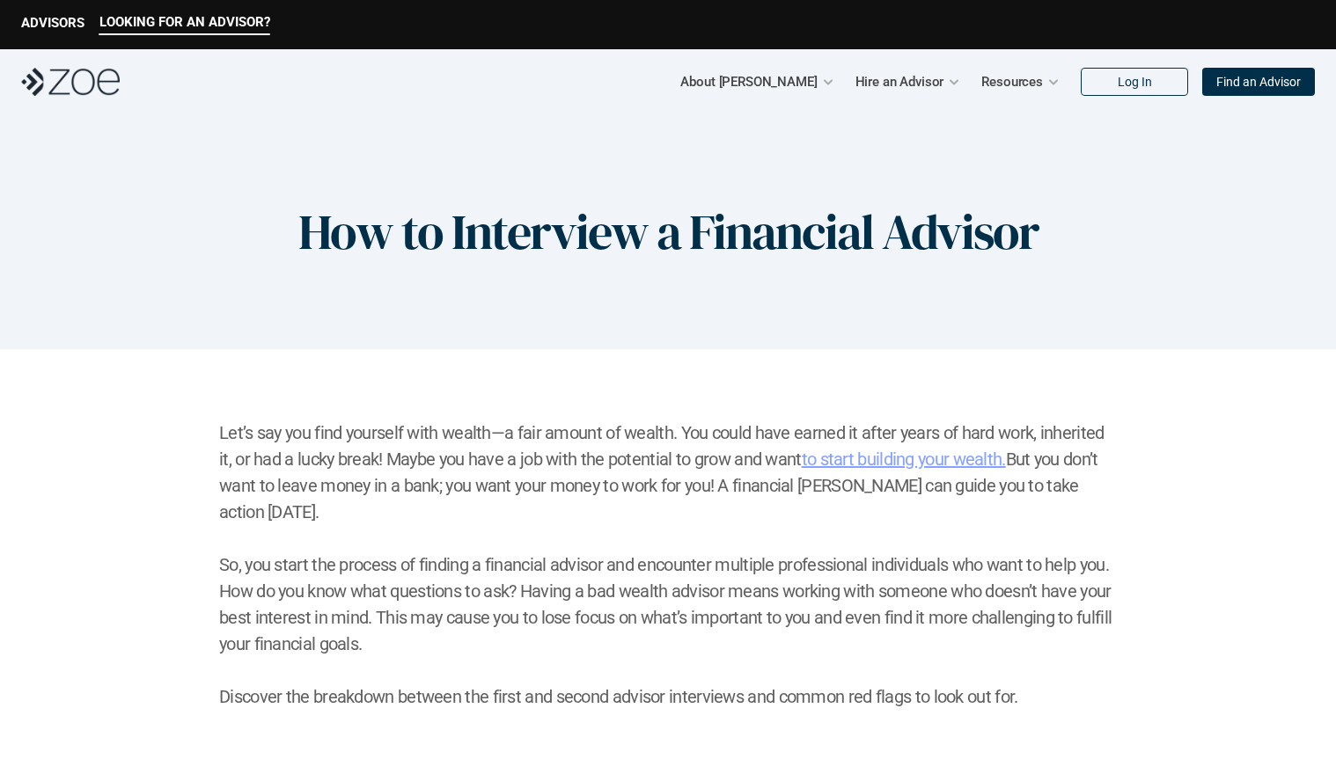
scroll to position [0, 0]
click at [76, 77] on img at bounding box center [70, 82] width 99 height 28
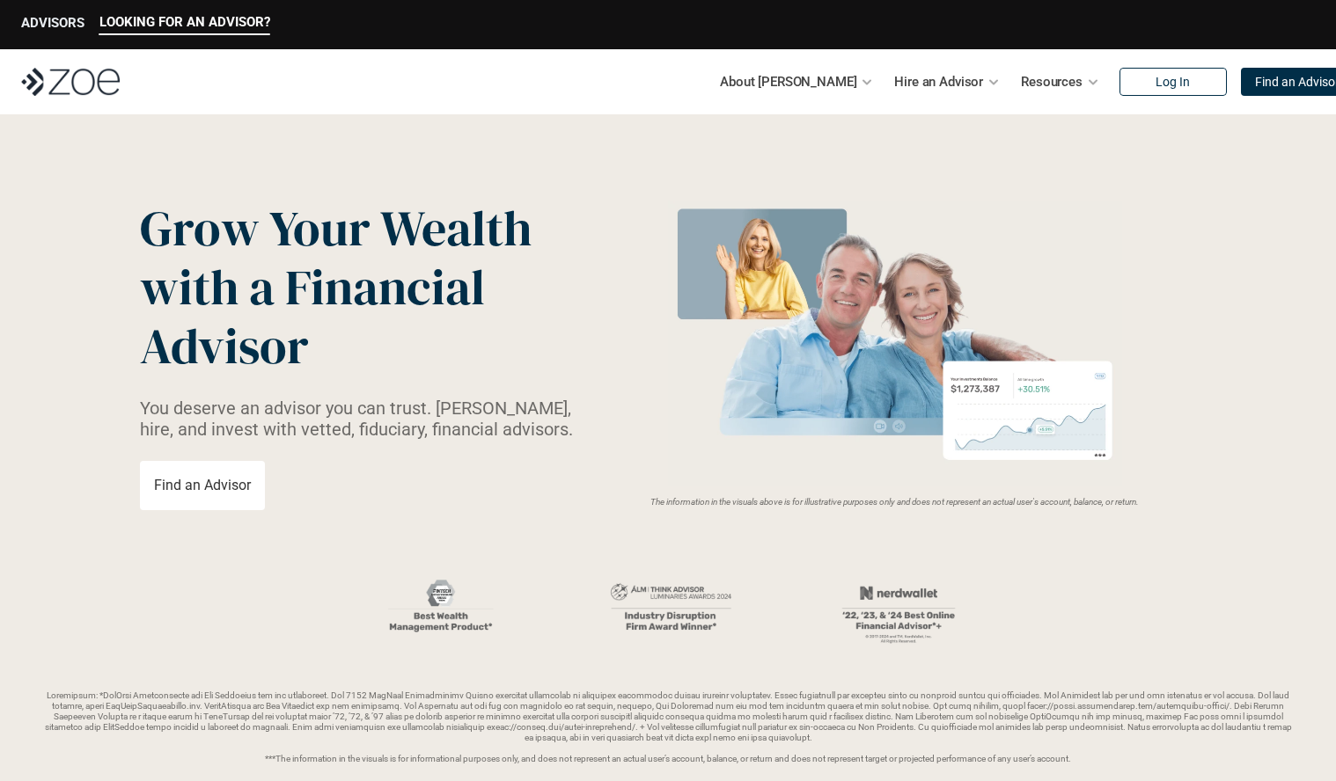
click at [42, 21] on p "ADVISORS" at bounding box center [52, 23] width 63 height 16
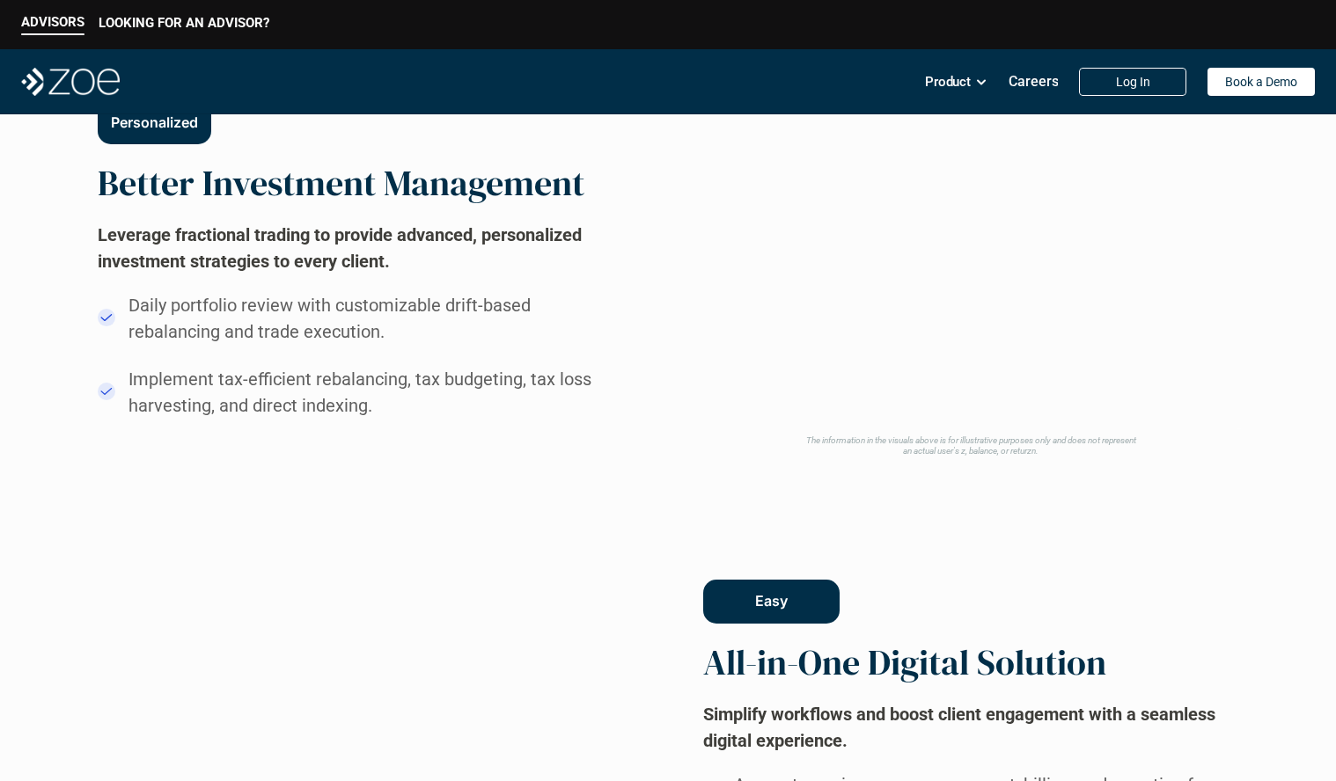
scroll to position [989, 0]
